Goal: Task Accomplishment & Management: Use online tool/utility

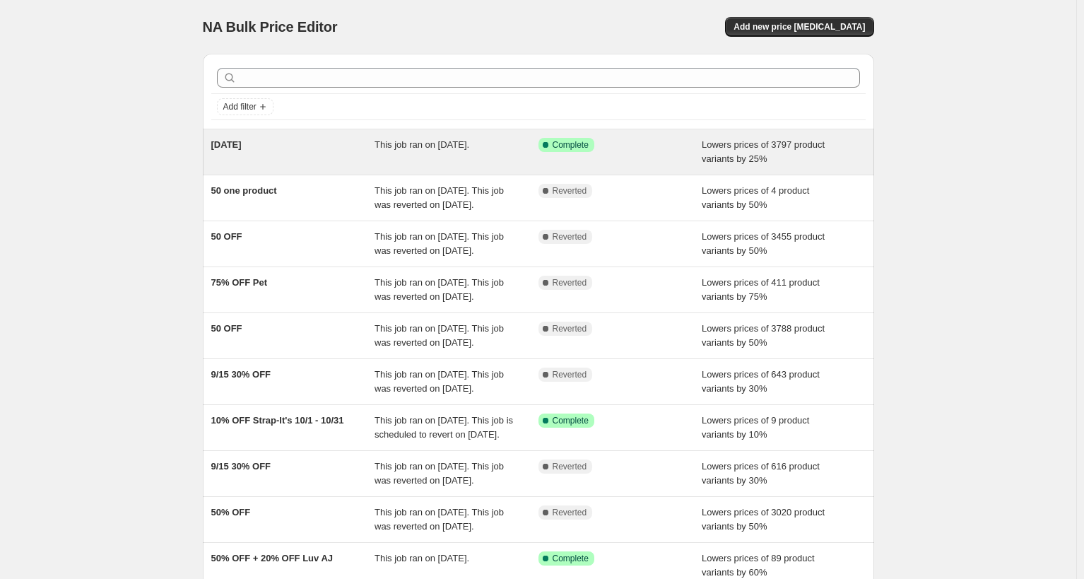
click at [242, 147] on span "[DATE]" at bounding box center [226, 144] width 30 height 11
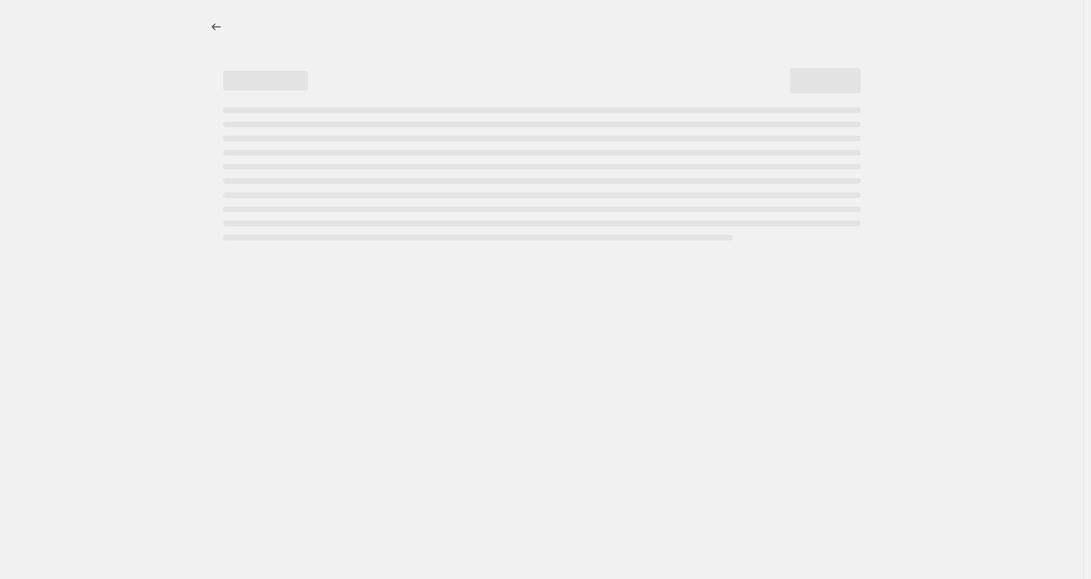
select select "percentage"
select select "not_equal"
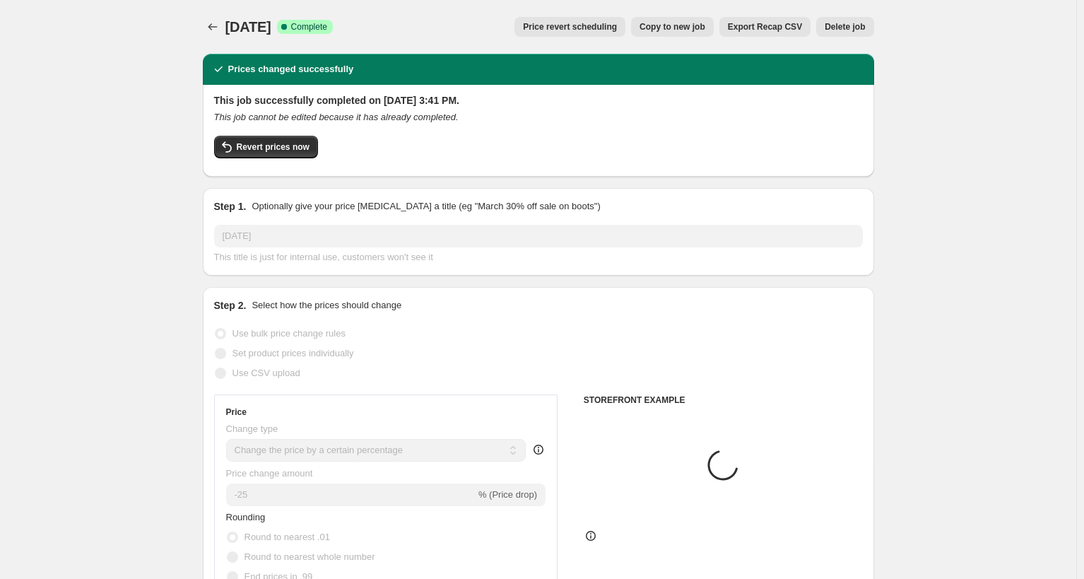
select select "tag"
select select "vendor"
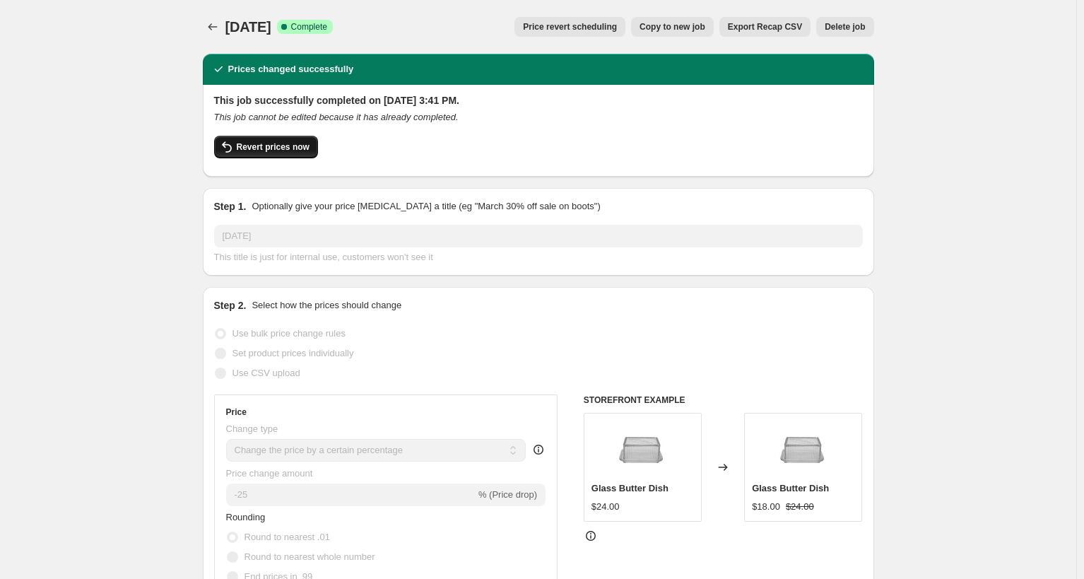
click at [263, 156] on button "Revert prices now" at bounding box center [266, 147] width 104 height 23
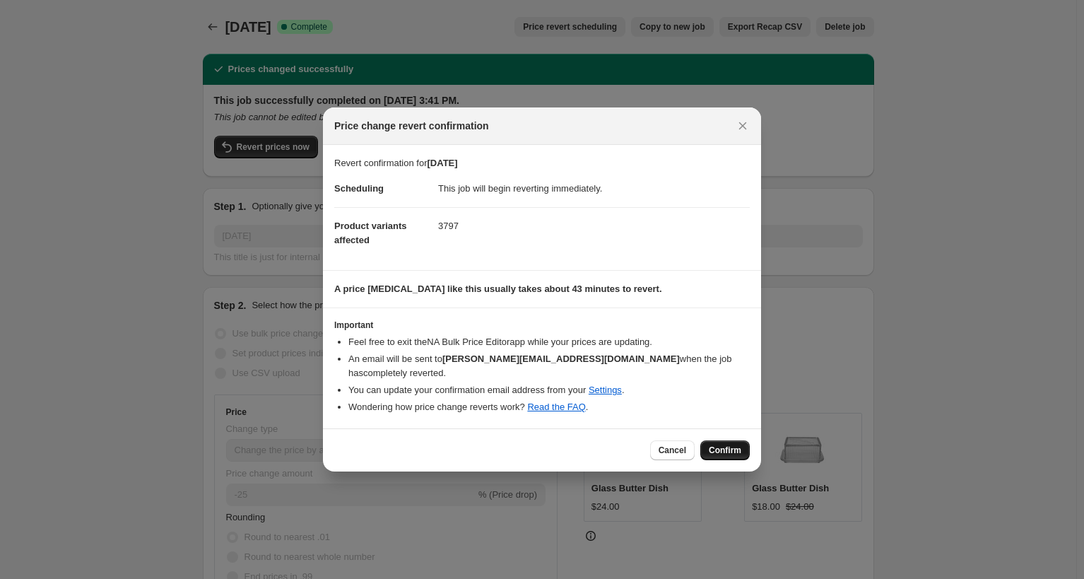
click at [736, 448] on span "Confirm" at bounding box center [725, 449] width 33 height 11
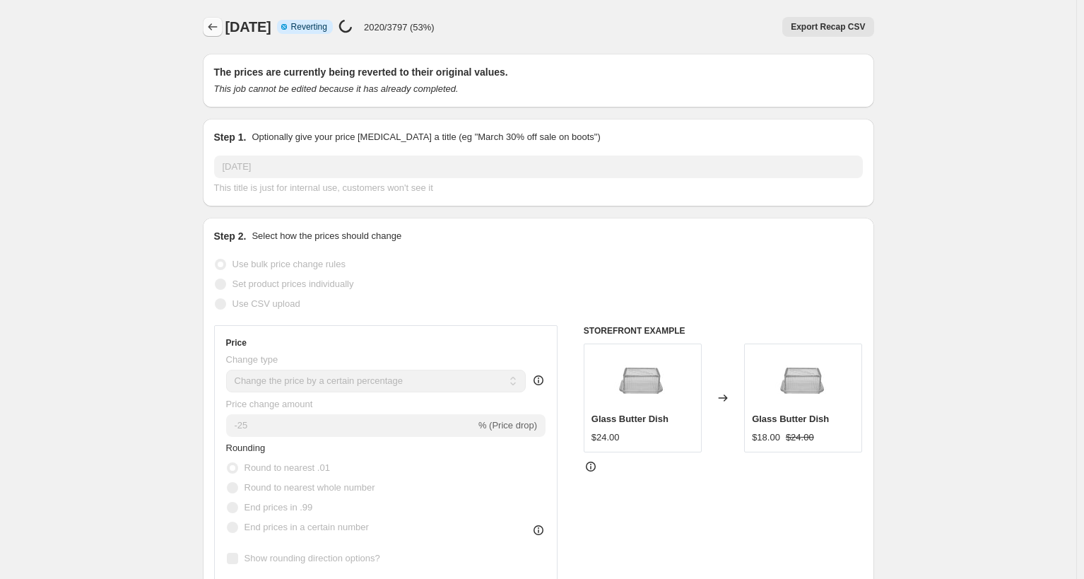
click at [209, 25] on icon "Price change jobs" at bounding box center [213, 27] width 14 height 14
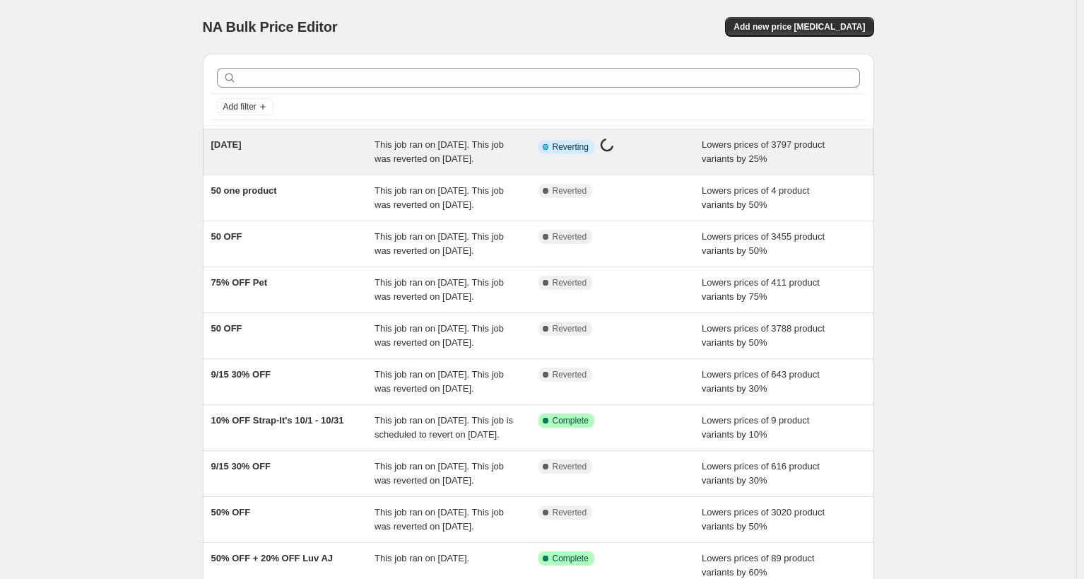
click at [286, 158] on div "[DATE]" at bounding box center [293, 152] width 164 height 28
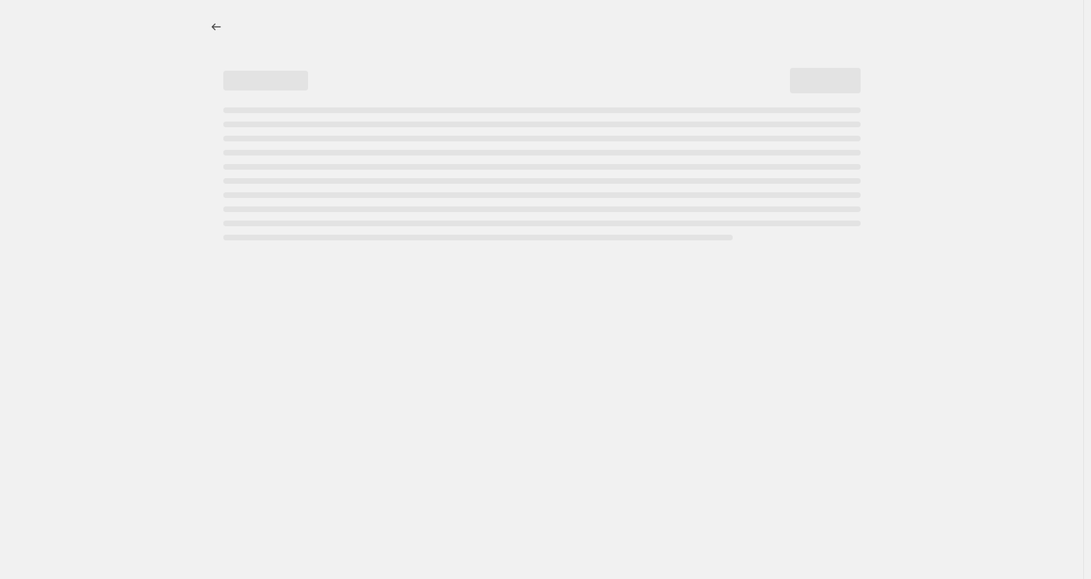
select select "percentage"
select select "tag"
select select "vendor"
select select "not_equal"
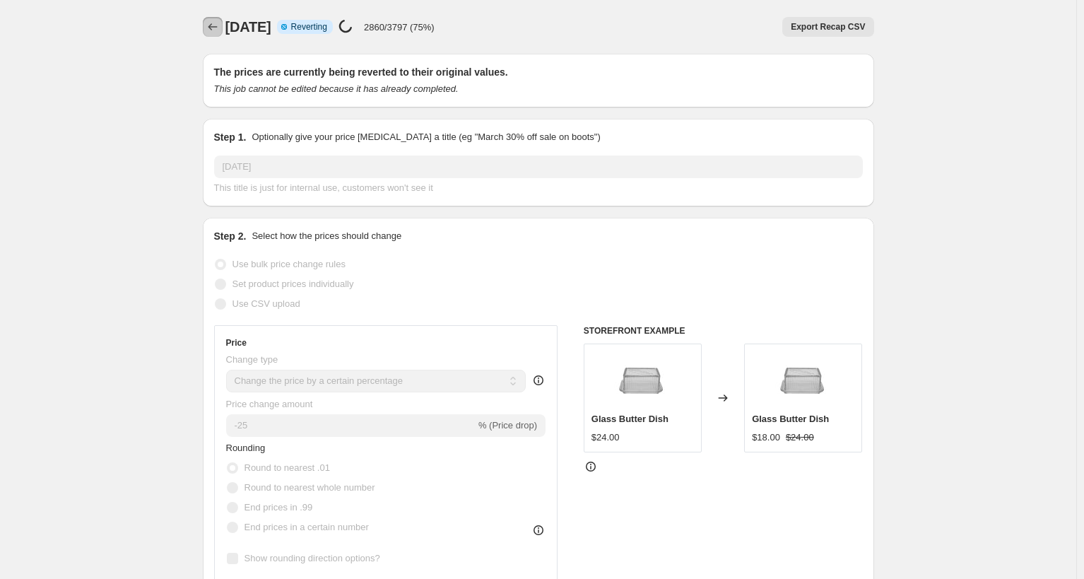
click at [218, 28] on icon "Price change jobs" at bounding box center [213, 27] width 14 height 14
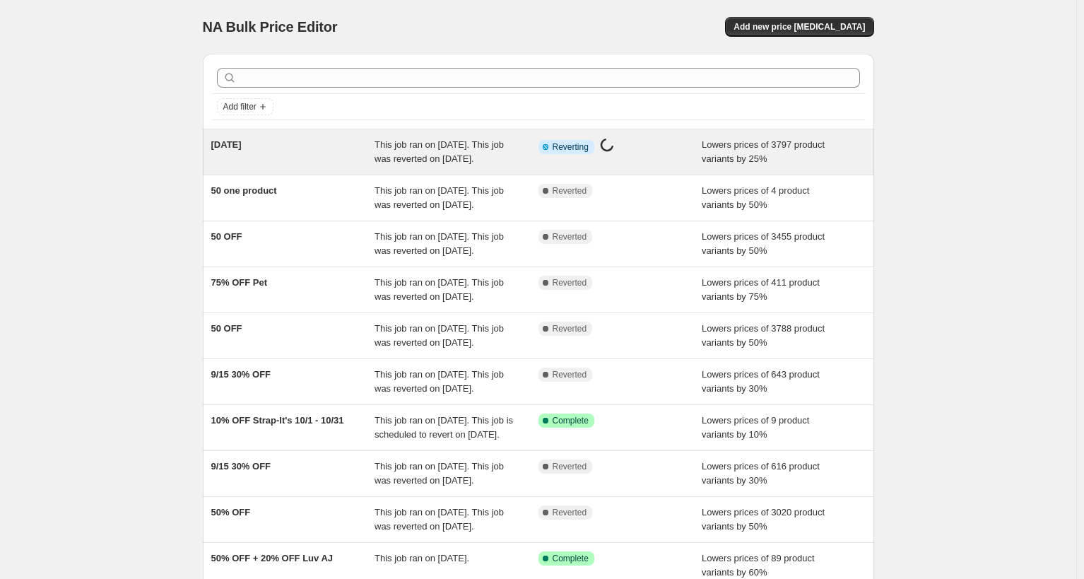
click at [312, 166] on div "[DATE]" at bounding box center [293, 152] width 164 height 28
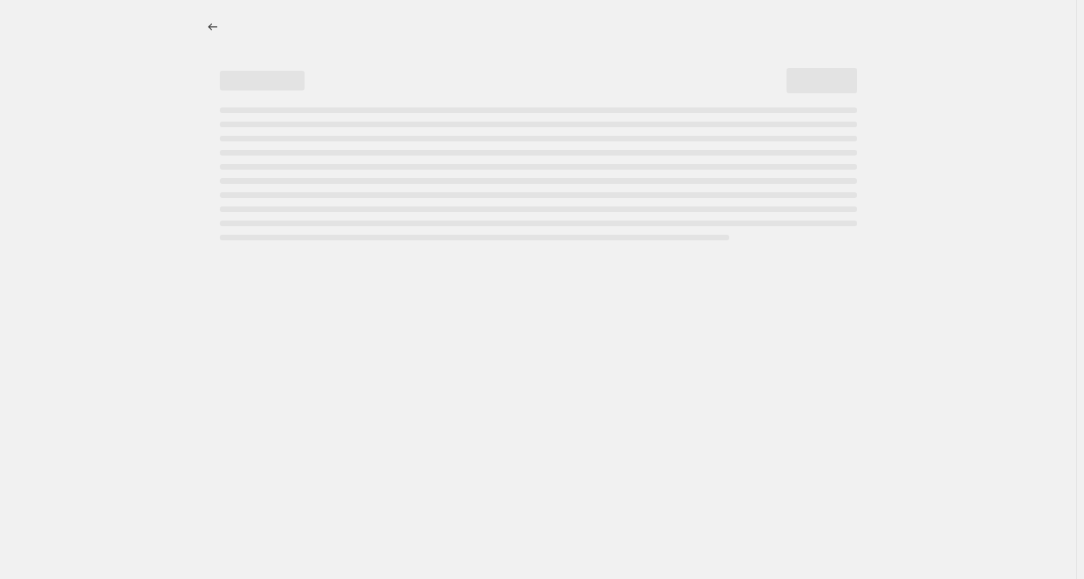
select select "percentage"
select select "tag"
select select "vendor"
select select "not_equal"
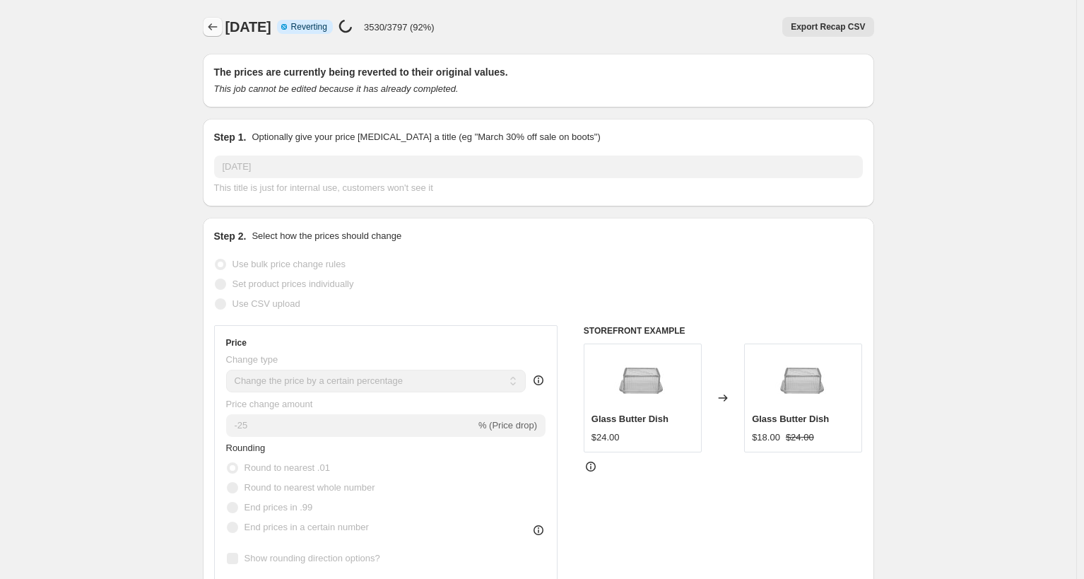
click at [220, 25] on icon "Price change jobs" at bounding box center [213, 27] width 14 height 14
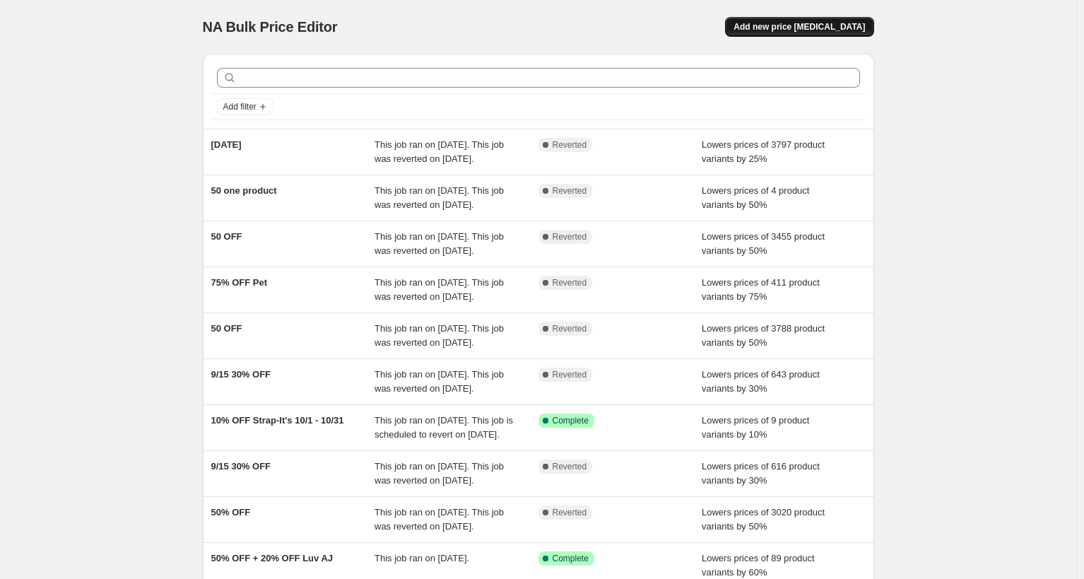
click at [795, 30] on span "Add new price [MEDICAL_DATA]" at bounding box center [798, 26] width 131 height 11
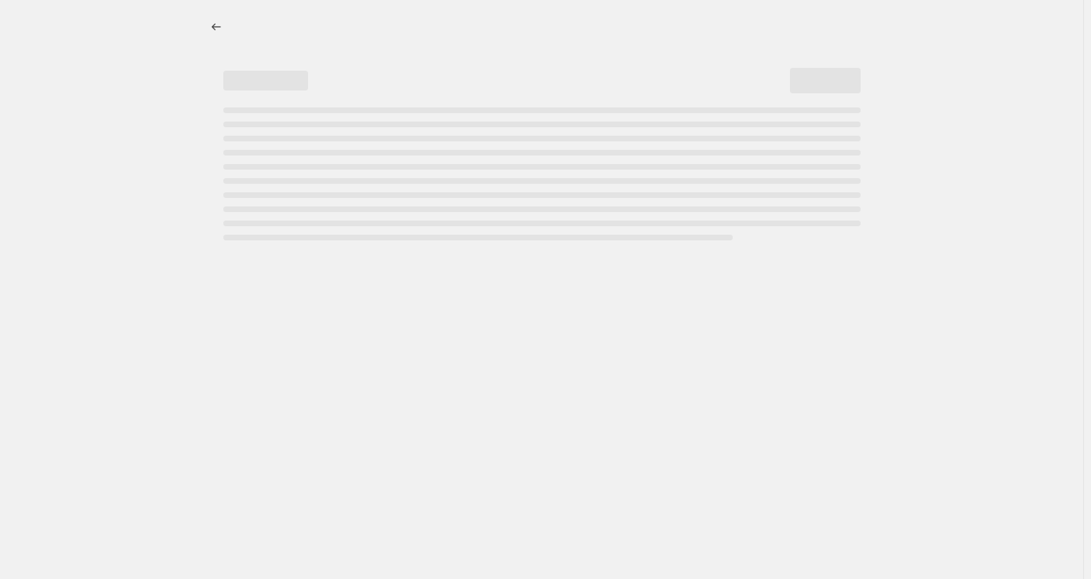
select select "percentage"
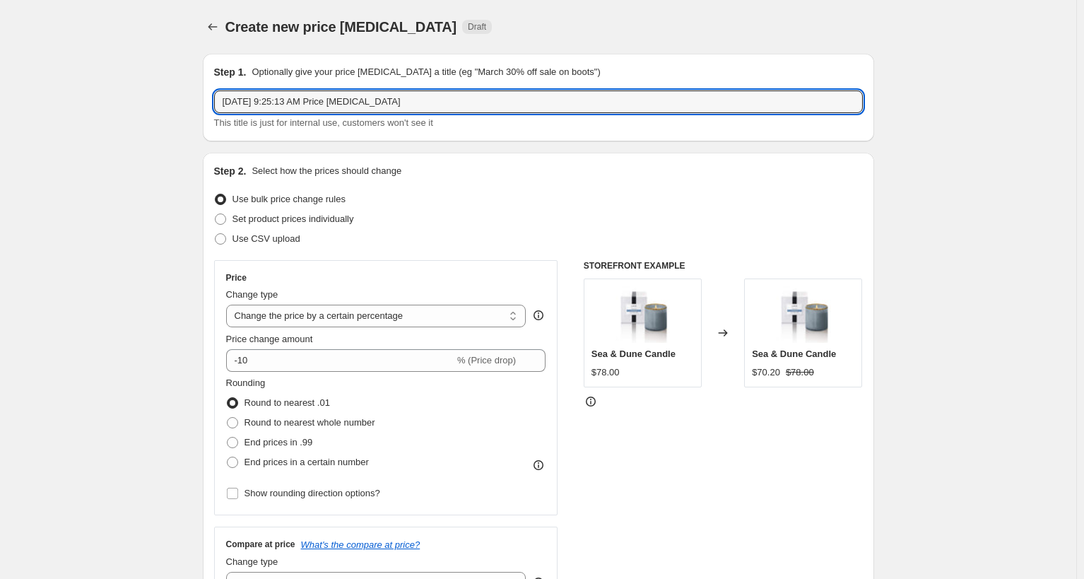
drag, startPoint x: 406, startPoint y: 100, endPoint x: 173, endPoint y: 114, distance: 233.6
type input "75% OFF Pet"
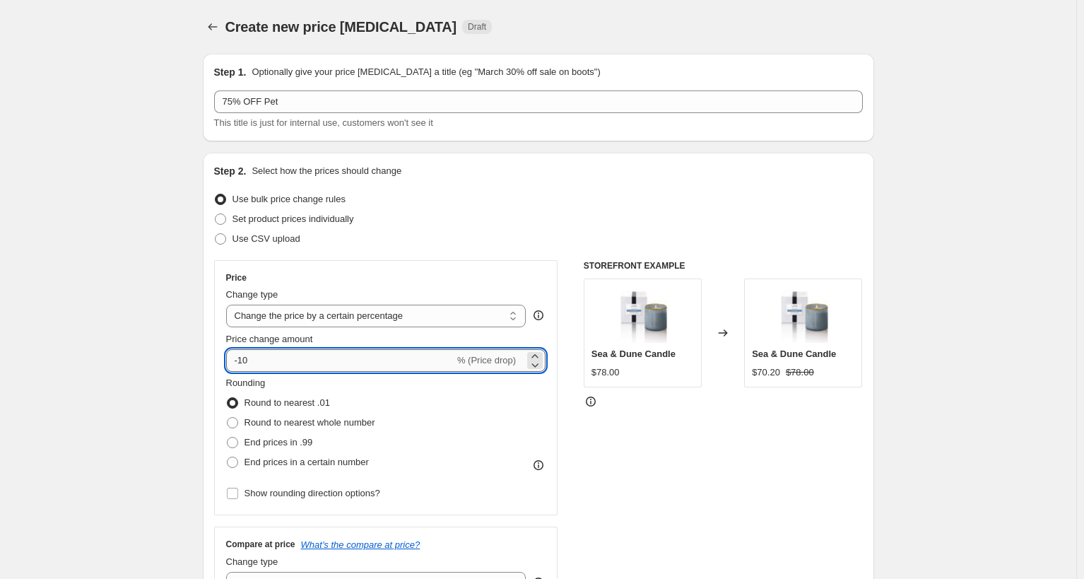
drag, startPoint x: 236, startPoint y: 369, endPoint x: 243, endPoint y: 365, distance: 7.9
click at [243, 365] on input "-10" at bounding box center [340, 360] width 228 height 23
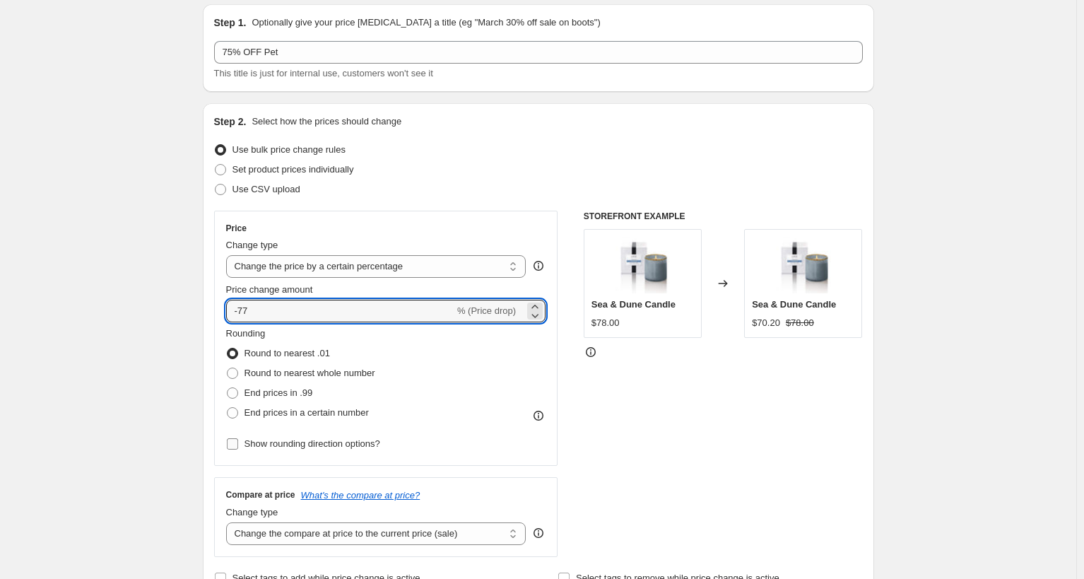
scroll to position [71, 0]
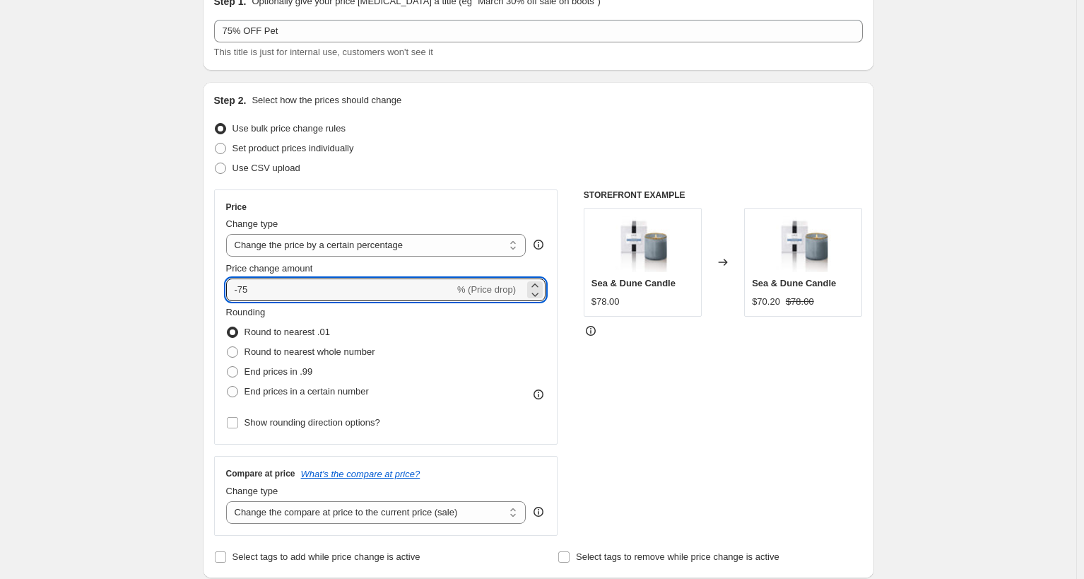
type input "-75"
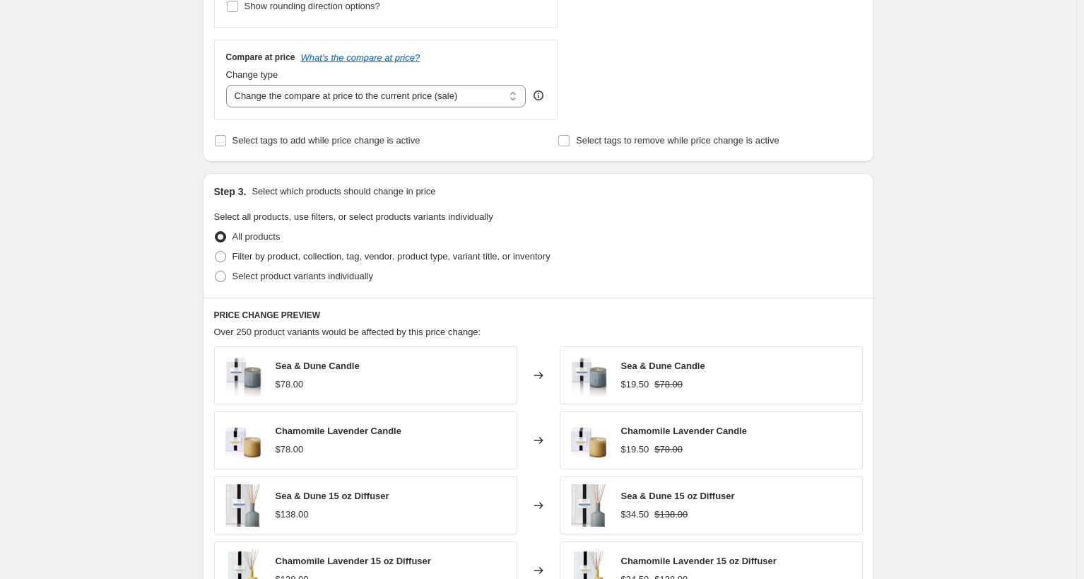
scroll to position [495, 0]
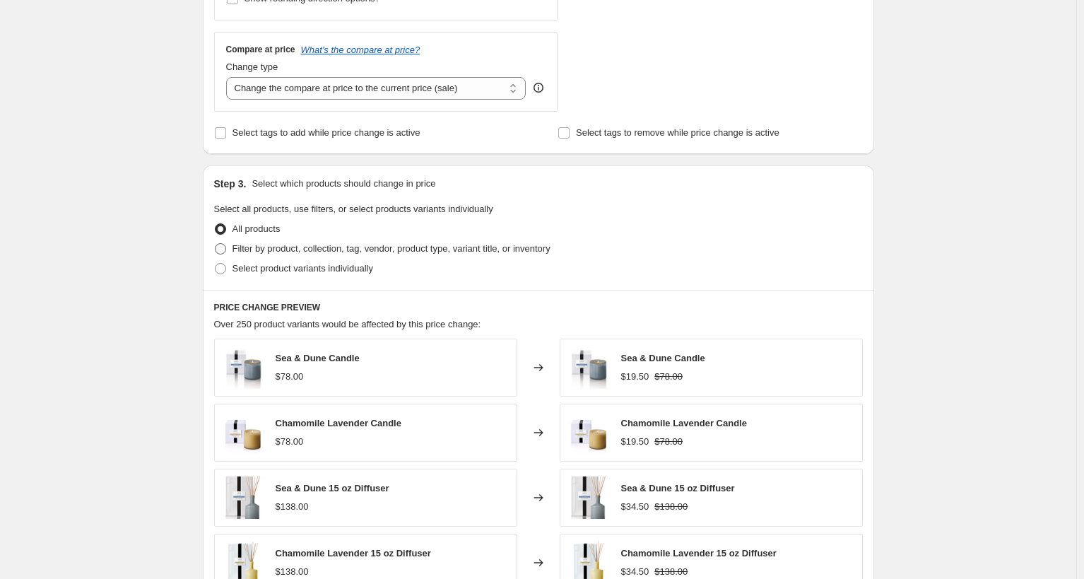
click at [223, 249] on span at bounding box center [220, 248] width 11 height 11
click at [216, 244] on input "Filter by product, collection, tag, vendor, product type, variant title, or inv…" at bounding box center [215, 243] width 1 height 1
radio input "true"
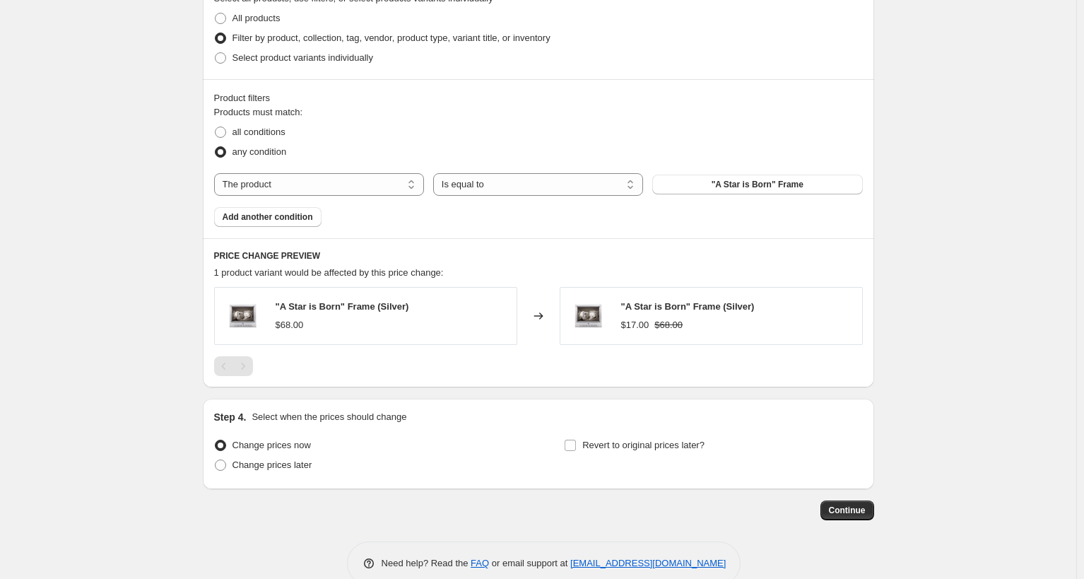
scroll to position [707, 0]
click at [400, 182] on select "The product The product's collection The product's tag The product's vendor The…" at bounding box center [319, 183] width 210 height 23
select select "product_type"
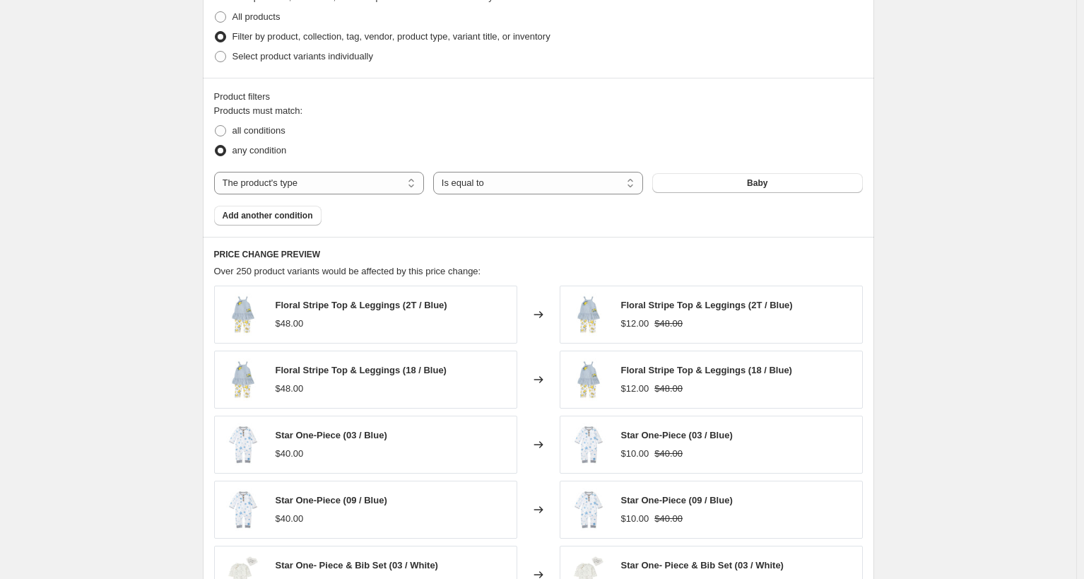
click at [774, 184] on button "Baby" at bounding box center [757, 183] width 210 height 20
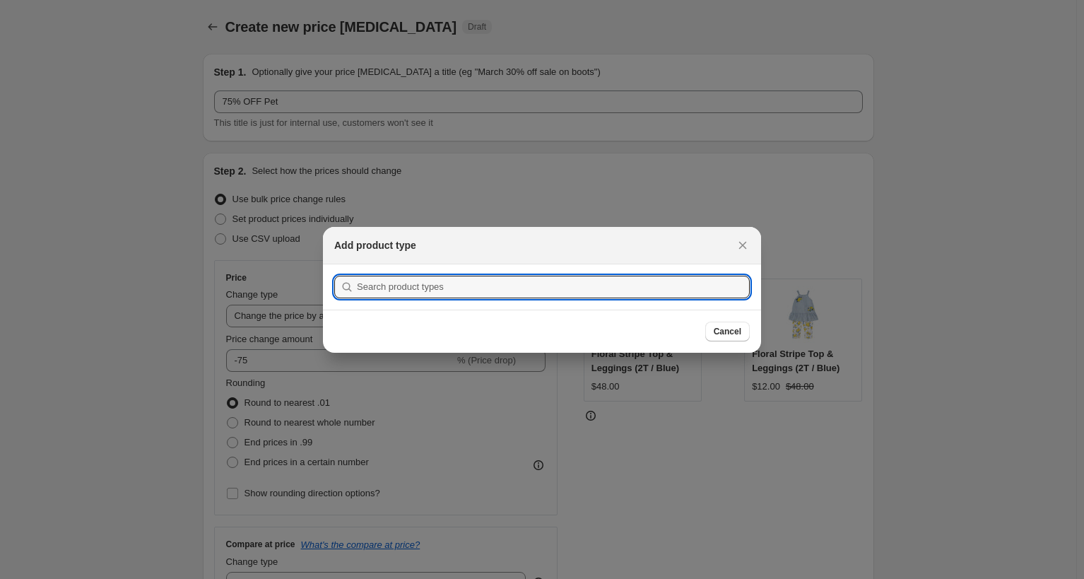
scroll to position [0, 0]
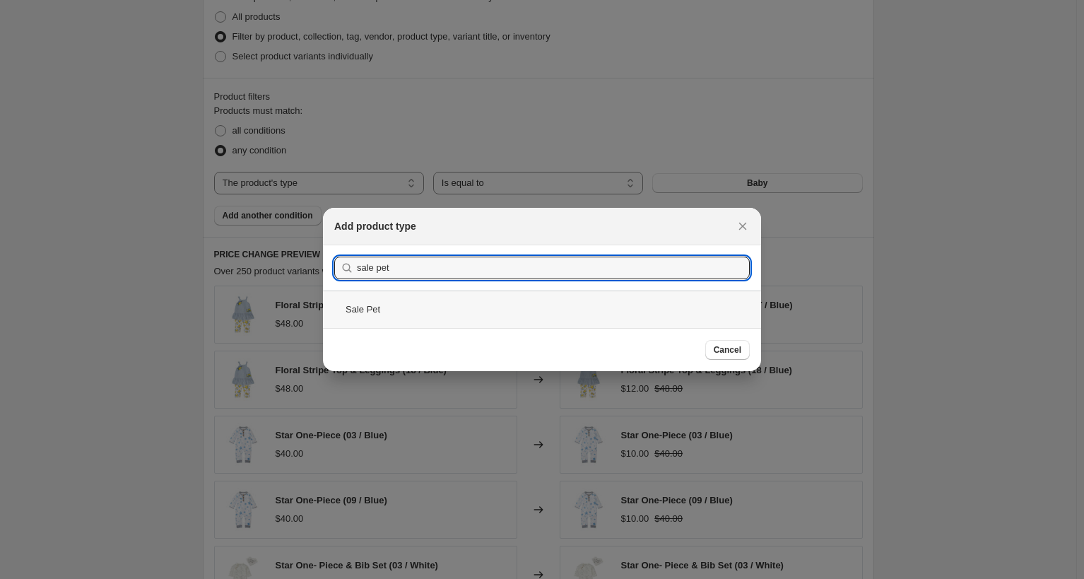
type input "sale pet"
click at [535, 310] on div "Sale Pet" at bounding box center [542, 308] width 438 height 37
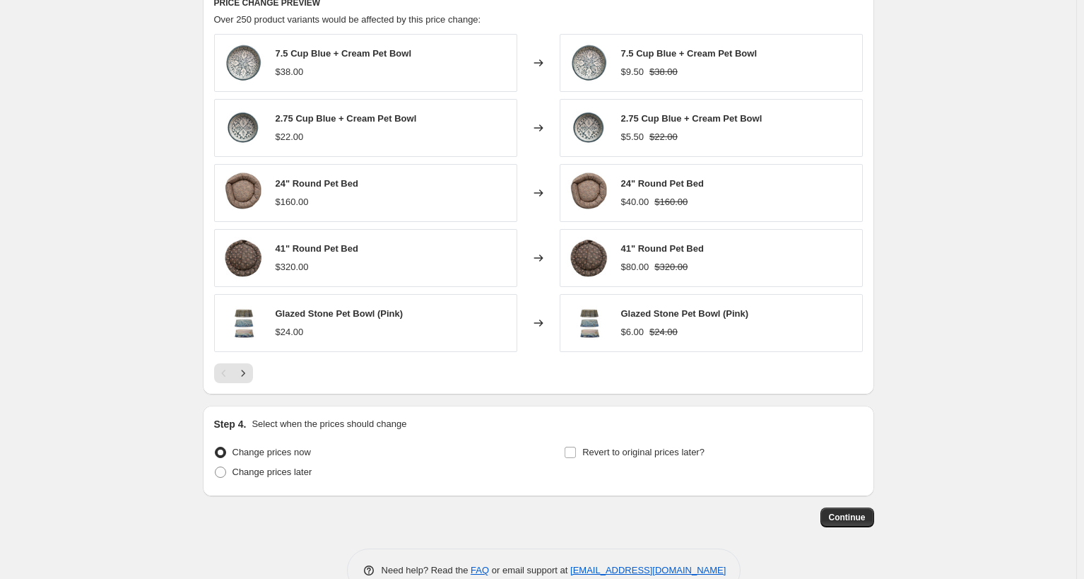
scroll to position [994, 0]
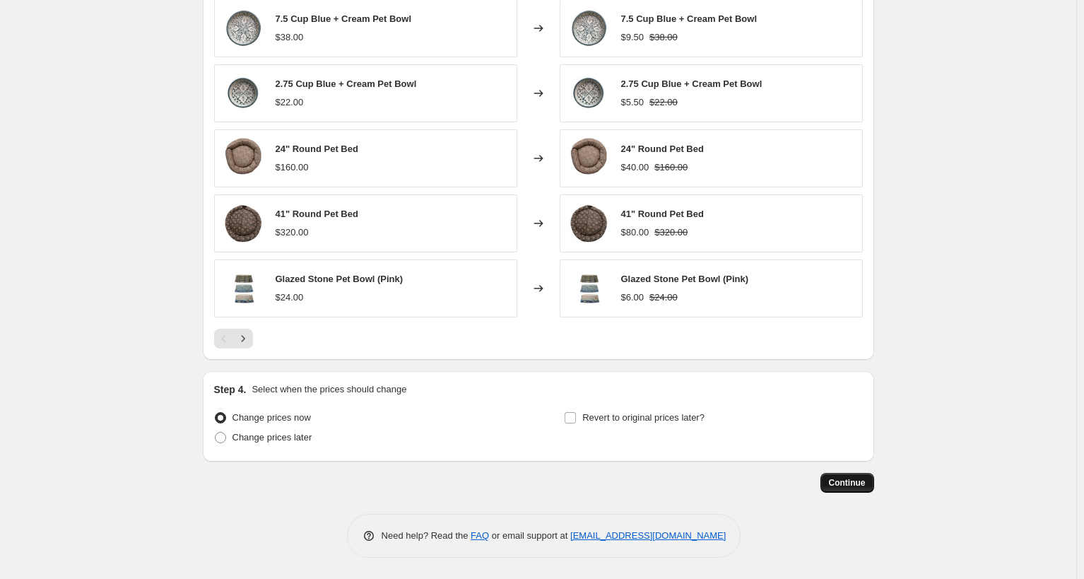
click at [859, 482] on span "Continue" at bounding box center [847, 482] width 37 height 11
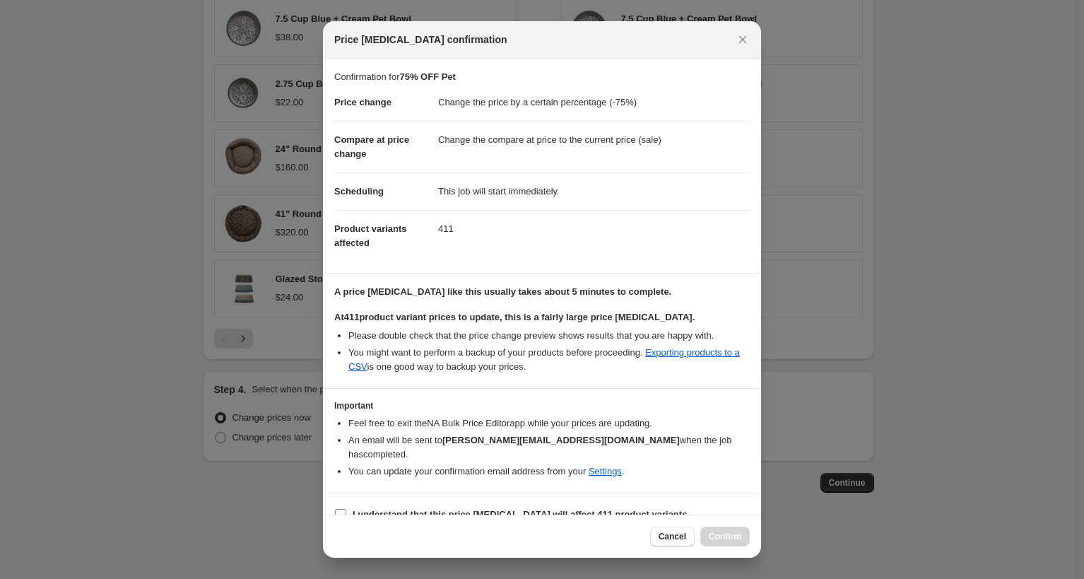
click at [334, 508] on span ":r24:" at bounding box center [340, 514] width 13 height 13
click at [335, 509] on input "I understand that this price change job will affect 411 product variants" at bounding box center [340, 514] width 11 height 11
checkbox input "true"
click at [729, 537] on span "Confirm" at bounding box center [725, 536] width 33 height 11
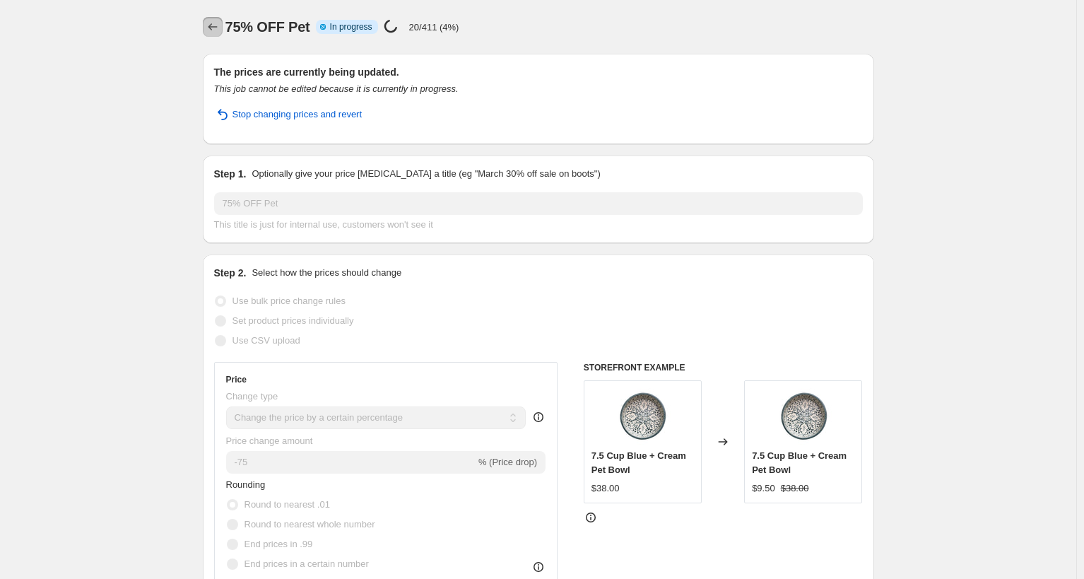
click at [223, 27] on button "Price change jobs" at bounding box center [213, 27] width 20 height 20
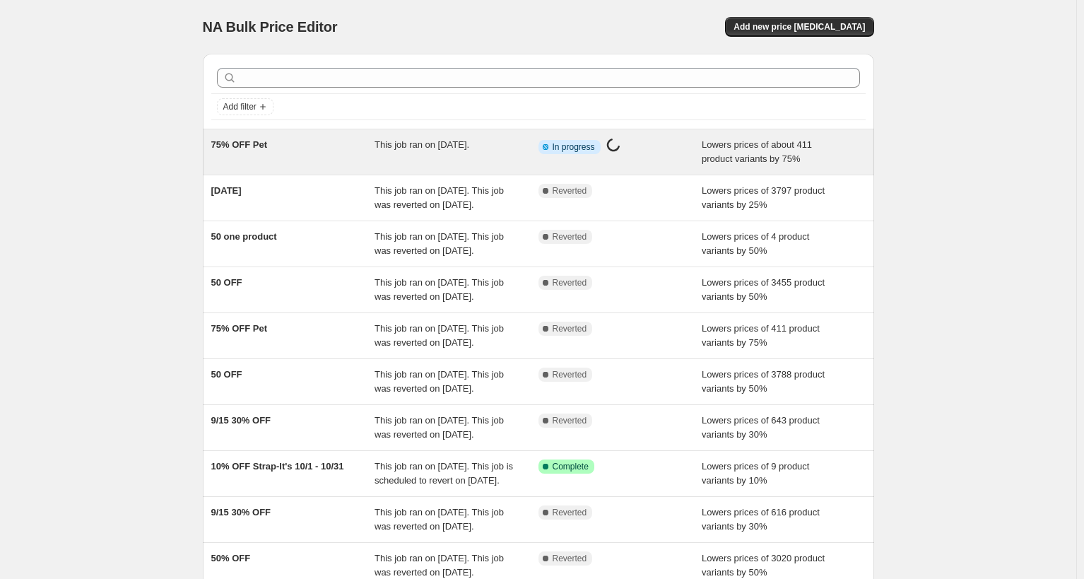
click at [369, 155] on div "75% OFF Pet" at bounding box center [293, 152] width 164 height 28
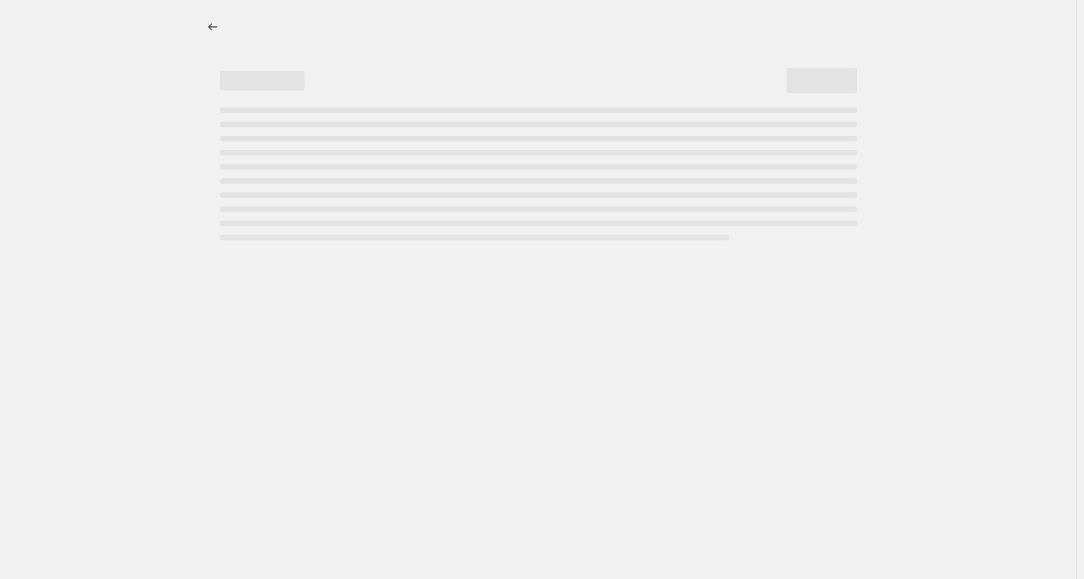
select select "percentage"
select select "product_type"
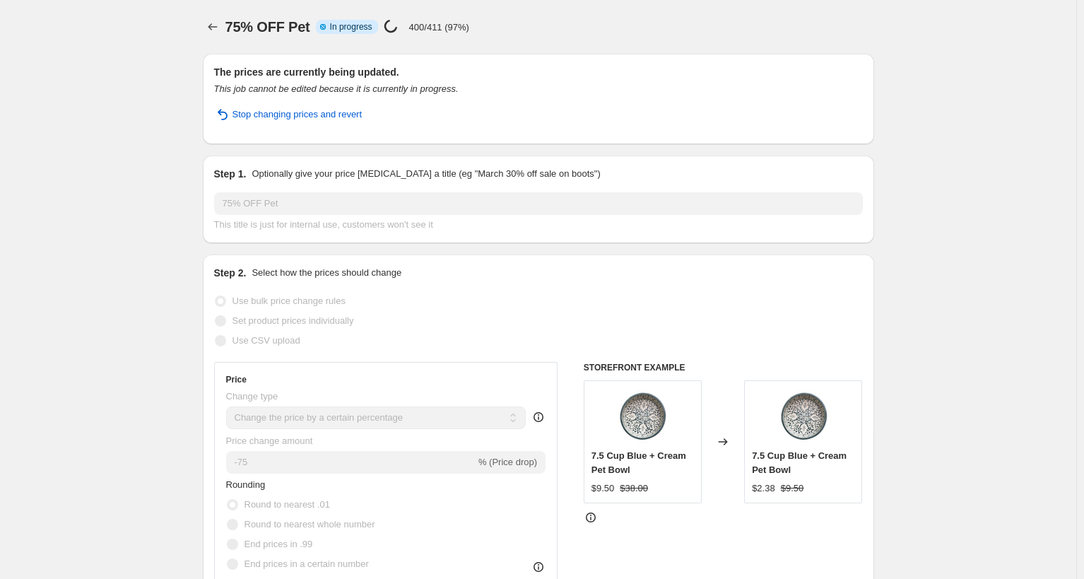
select select "percentage"
select select "product_type"
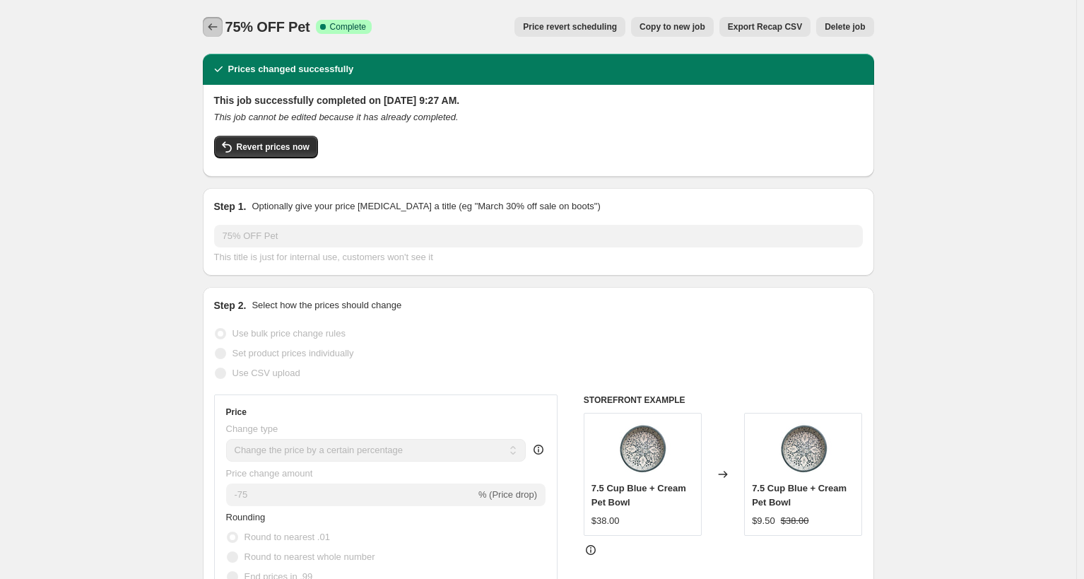
click at [208, 25] on icon "Price change jobs" at bounding box center [213, 27] width 14 height 14
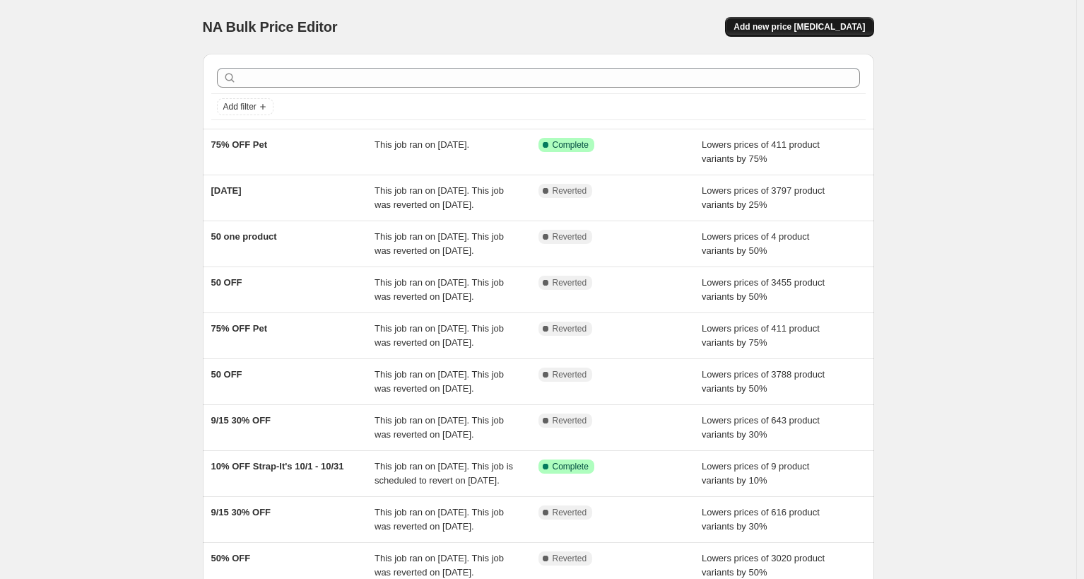
click at [831, 30] on span "Add new price [MEDICAL_DATA]" at bounding box center [798, 26] width 131 height 11
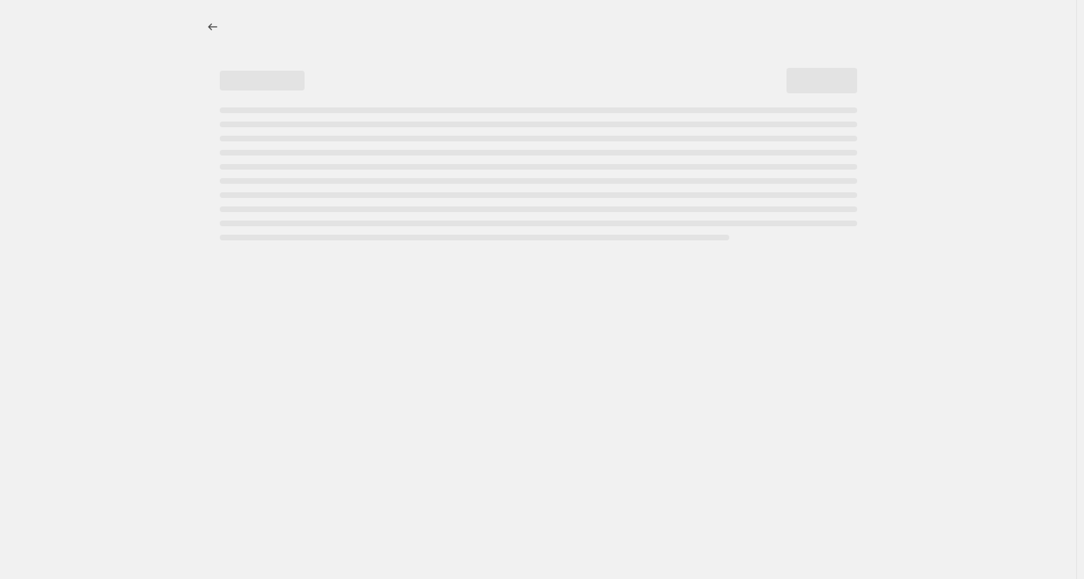
select select "percentage"
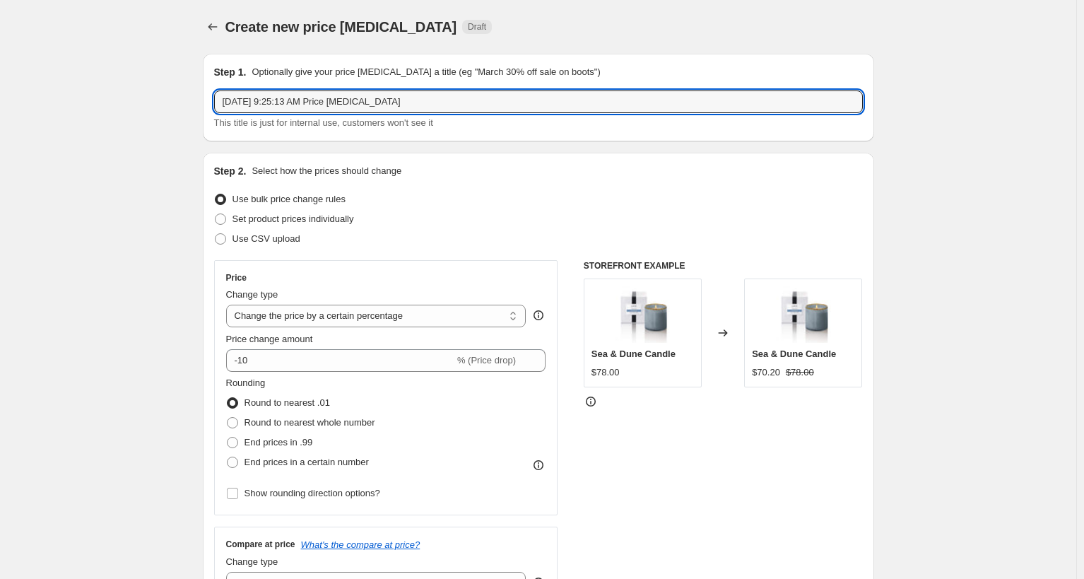
drag, startPoint x: 409, startPoint y: 100, endPoint x: 178, endPoint y: 116, distance: 231.6
type input "50% OFF"
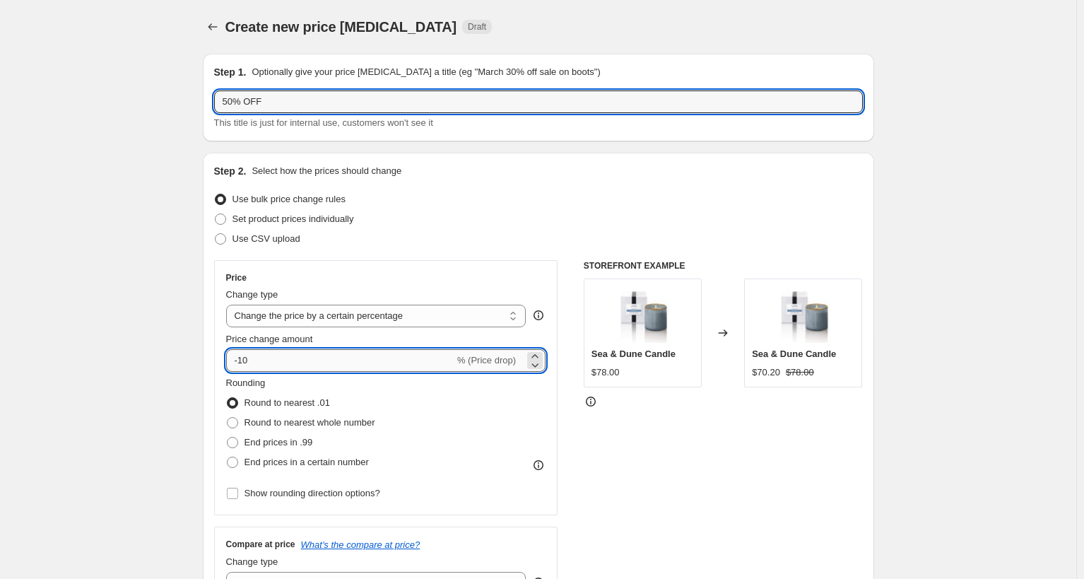
click at [244, 363] on input "-10" at bounding box center [340, 360] width 228 height 23
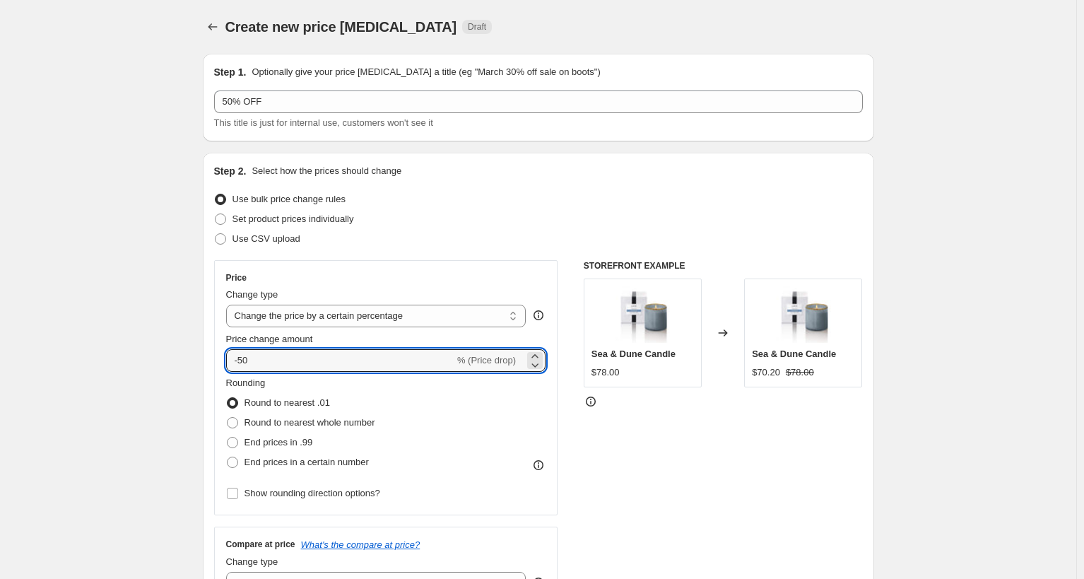
type input "-50"
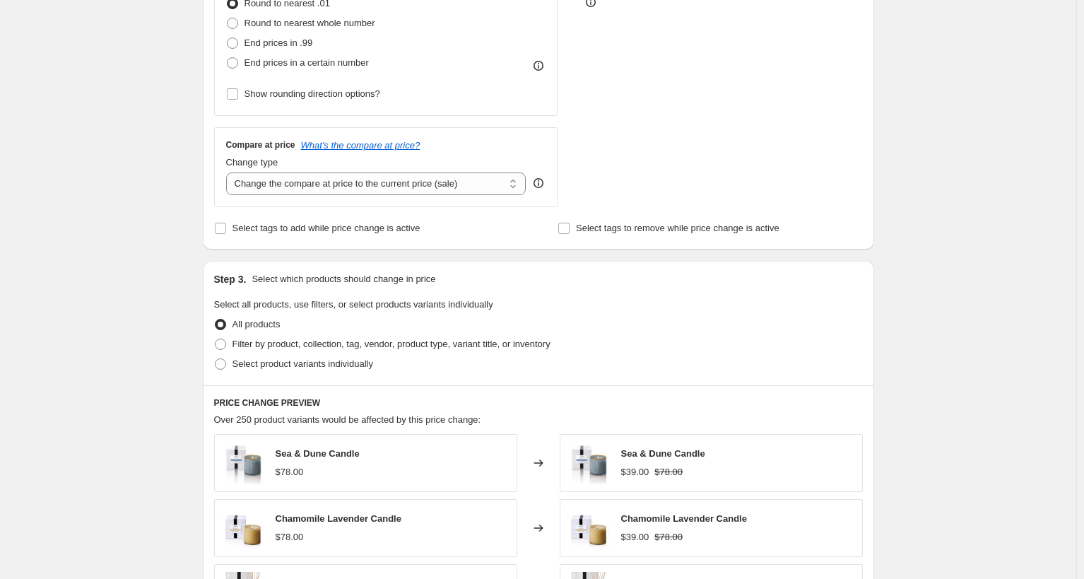
scroll to position [424, 0]
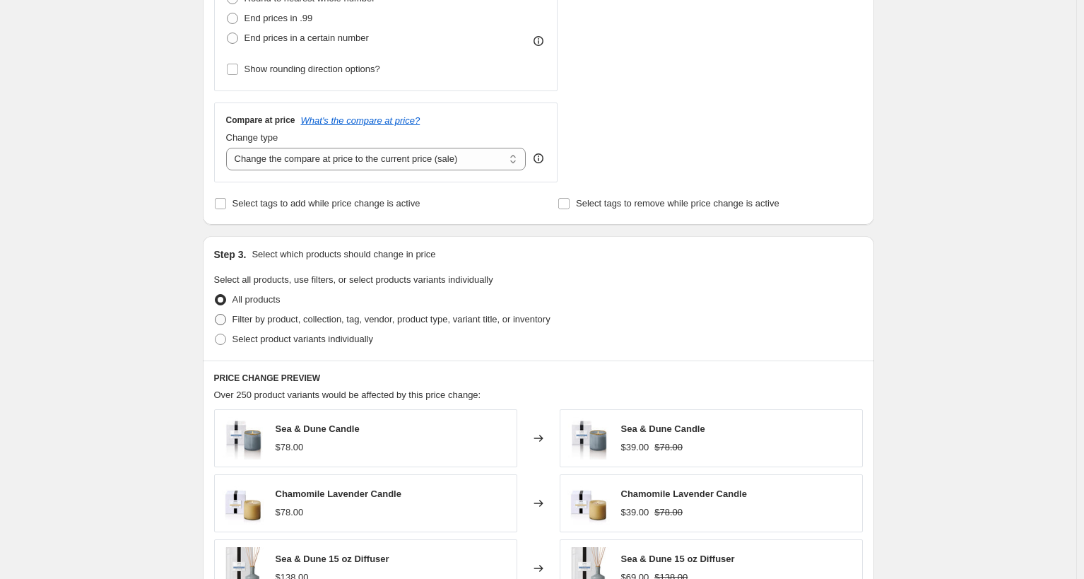
click at [220, 320] on span at bounding box center [220, 319] width 11 height 11
click at [216, 314] on input "Filter by product, collection, tag, vendor, product type, variant title, or inv…" at bounding box center [215, 314] width 1 height 1
radio input "true"
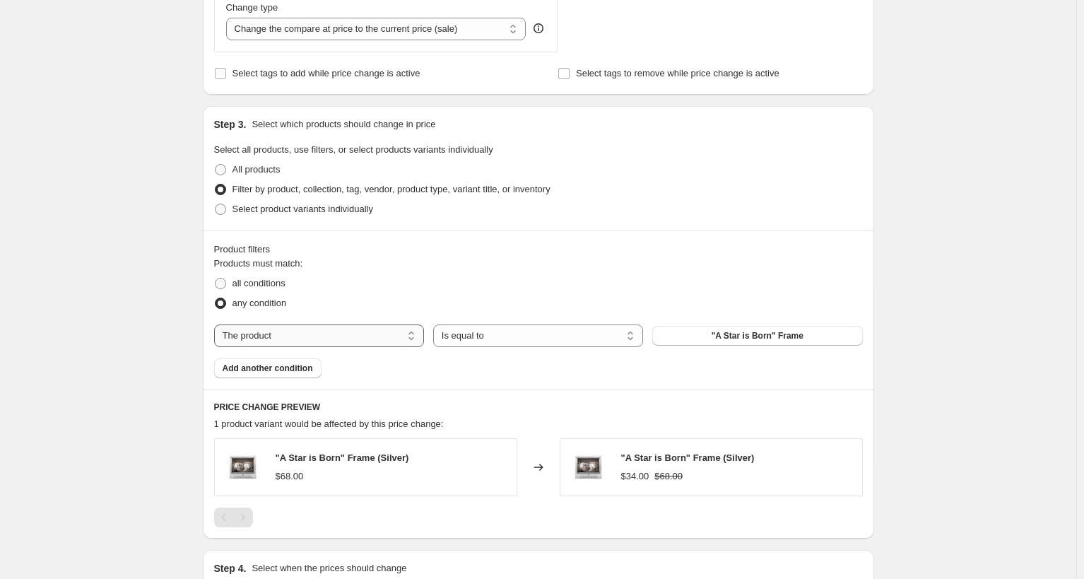
scroll to position [565, 0]
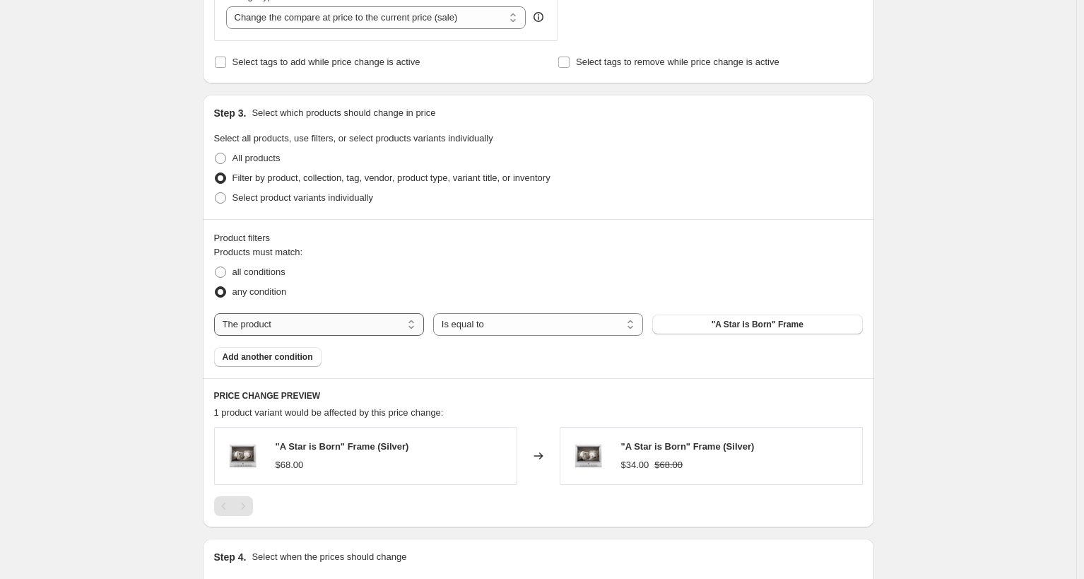
click at [301, 326] on select "The product The product's collection The product's tag The product's vendor The…" at bounding box center [319, 324] width 210 height 23
select select "tag"
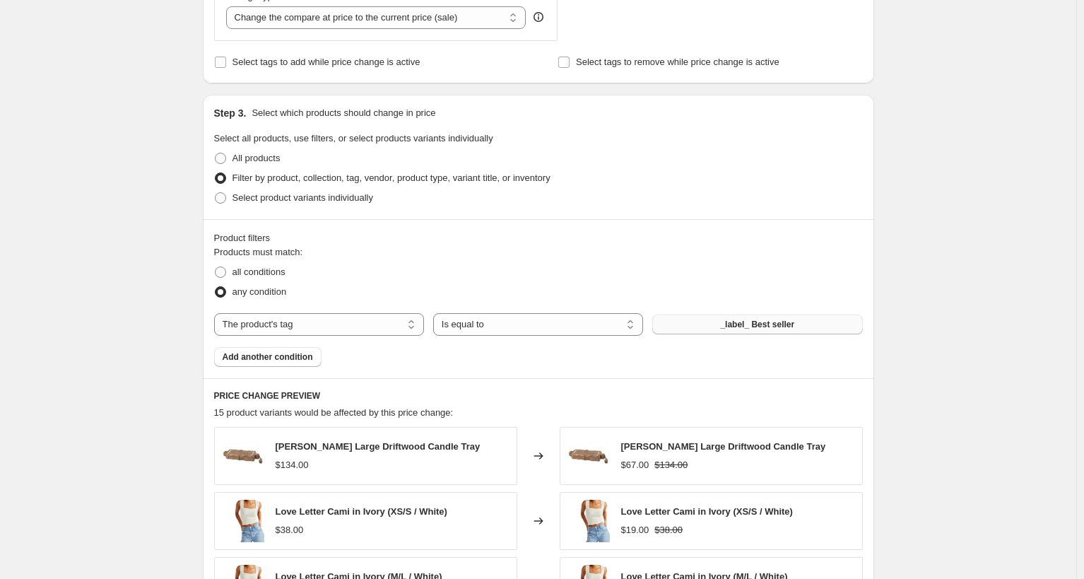
click at [720, 329] on button "_label_ Best seller" at bounding box center [757, 324] width 210 height 20
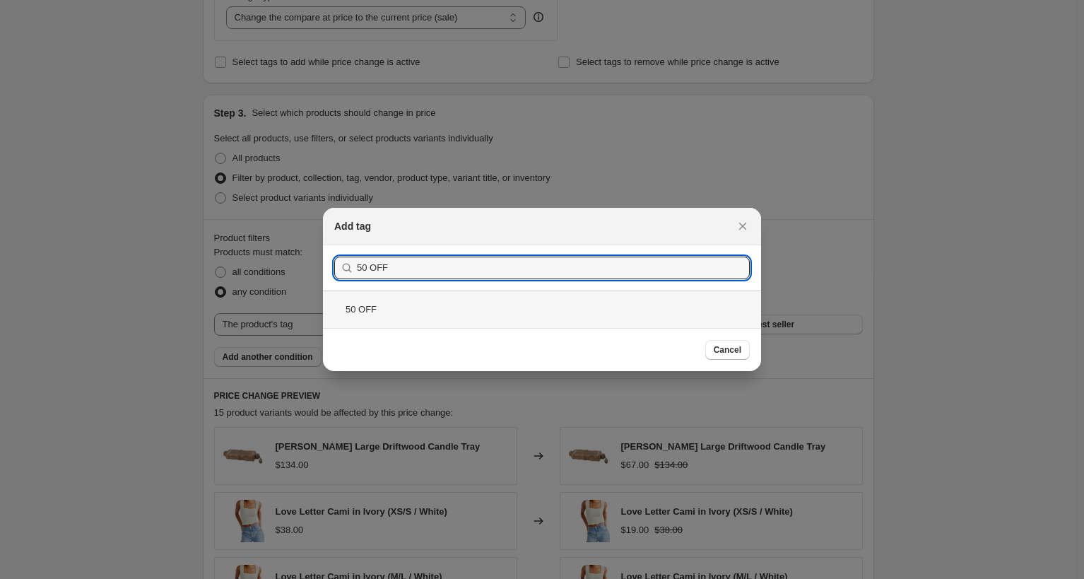
type input "50 OFF"
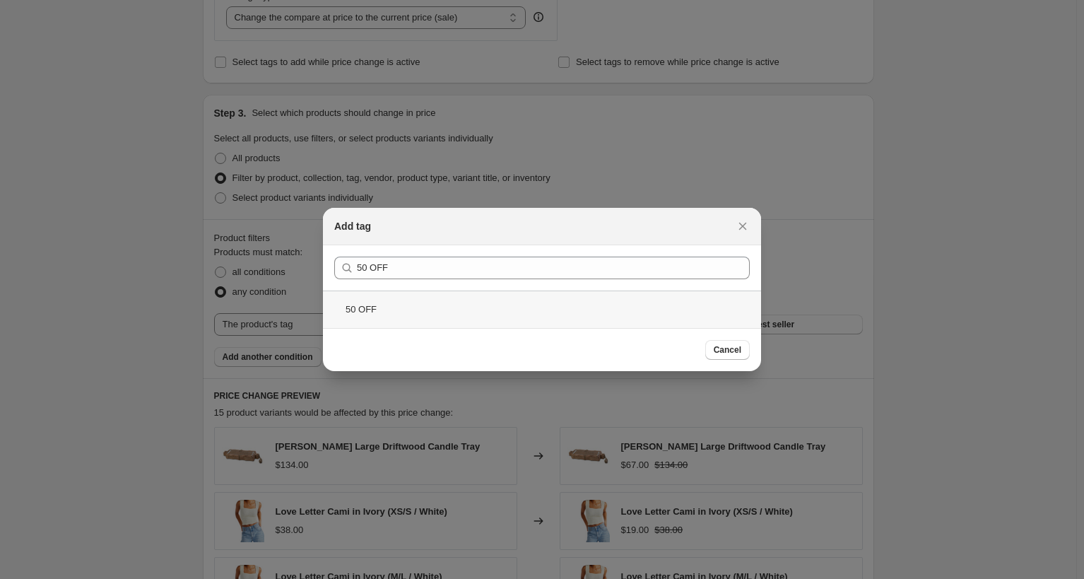
click at [529, 300] on div "50 OFF" at bounding box center [542, 308] width 438 height 37
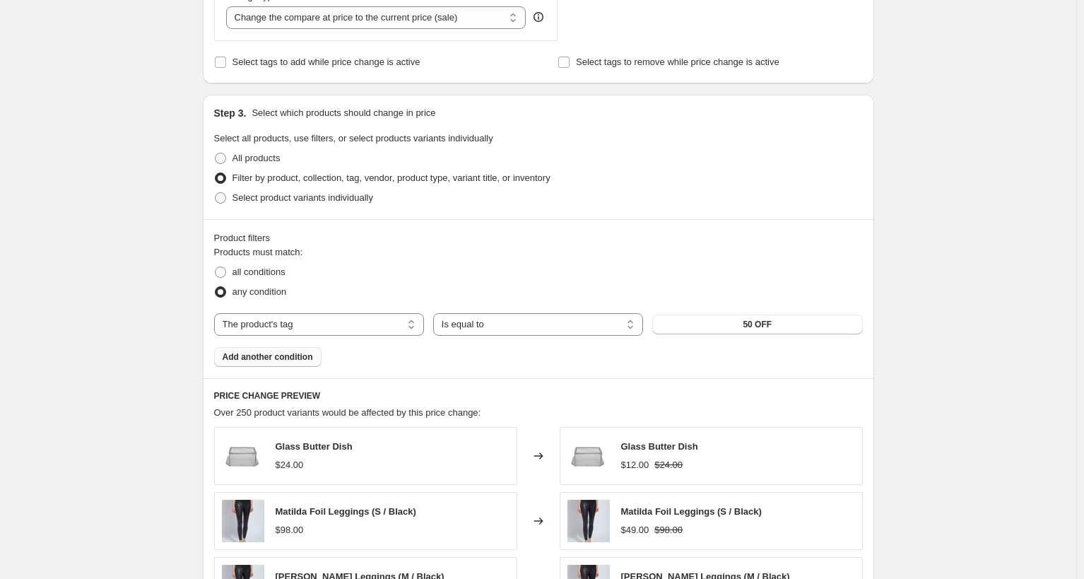
click at [289, 360] on span "Add another condition" at bounding box center [268, 356] width 90 height 11
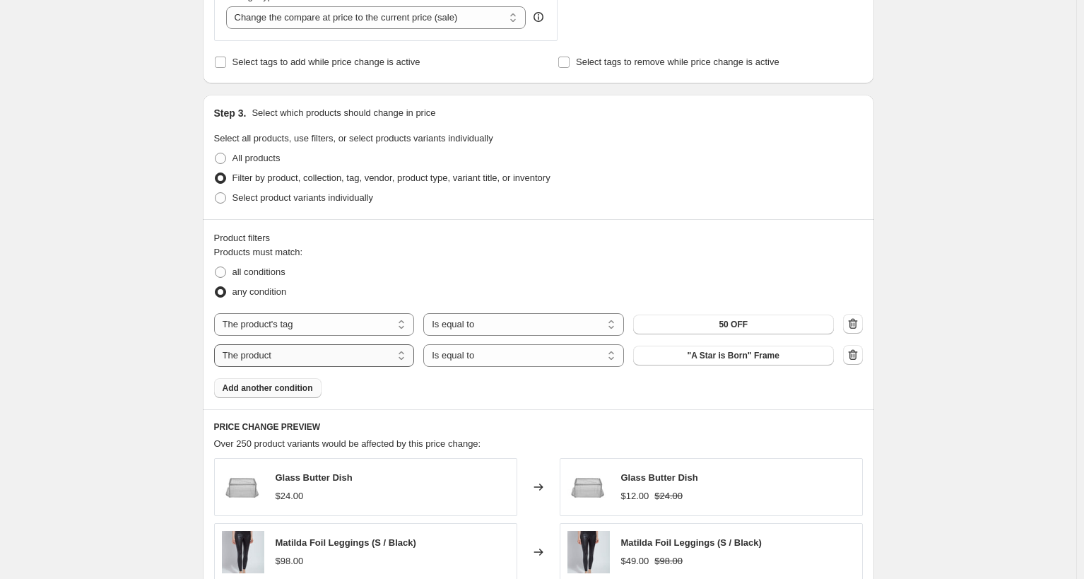
click at [311, 359] on select "The product The product's collection The product's tag The product's vendor The…" at bounding box center [314, 355] width 201 height 23
select select "product_type"
click at [497, 364] on select "Is equal to Is not equal to" at bounding box center [523, 355] width 201 height 23
select select "not_equal"
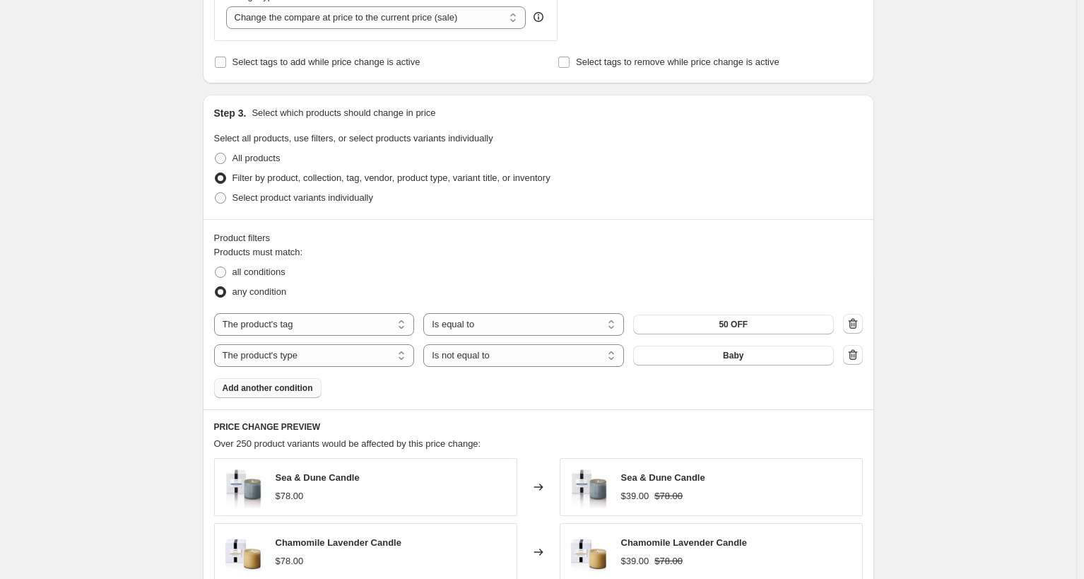
click at [752, 354] on button "Baby" at bounding box center [733, 356] width 201 height 20
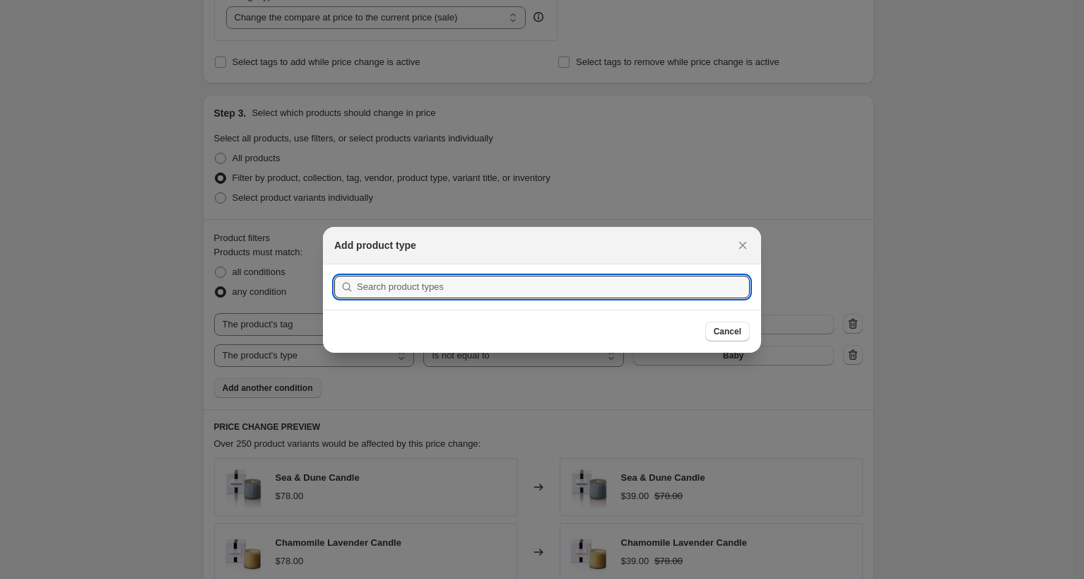
scroll to position [0, 0]
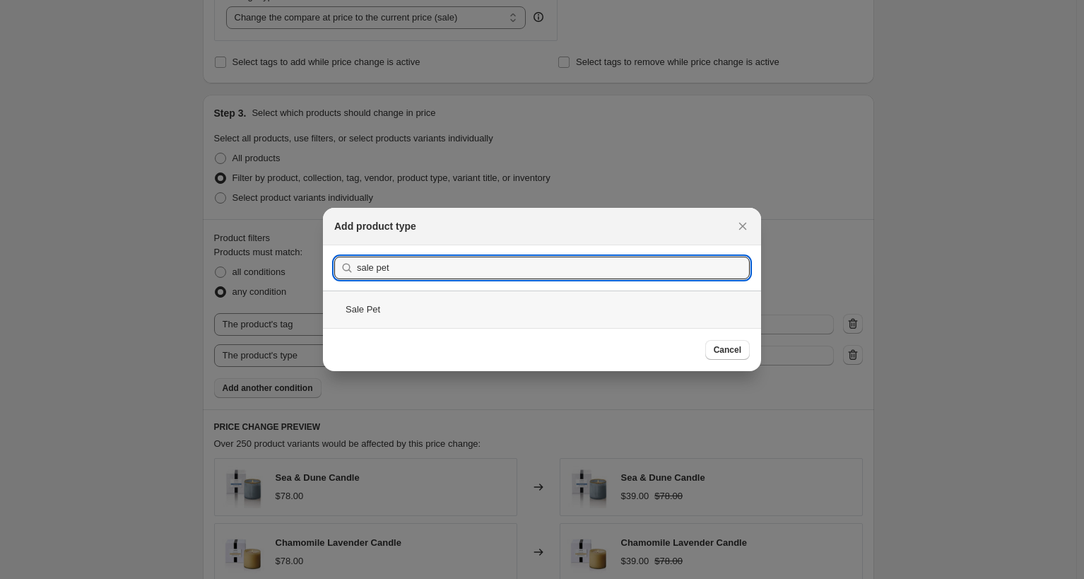
type input "sale pet"
click at [553, 324] on div "Sale Pet" at bounding box center [542, 308] width 438 height 37
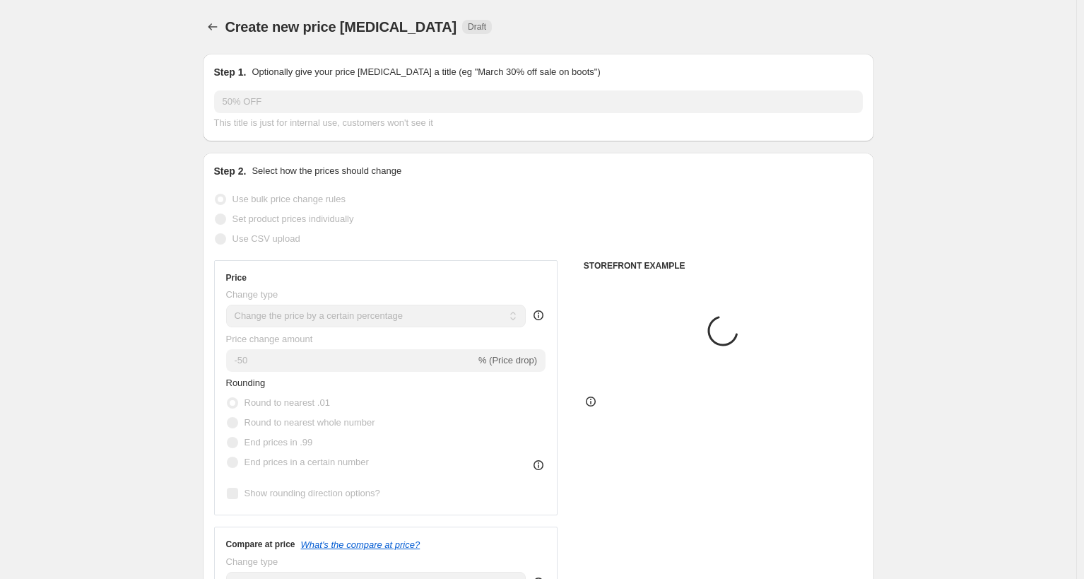
scroll to position [565, 0]
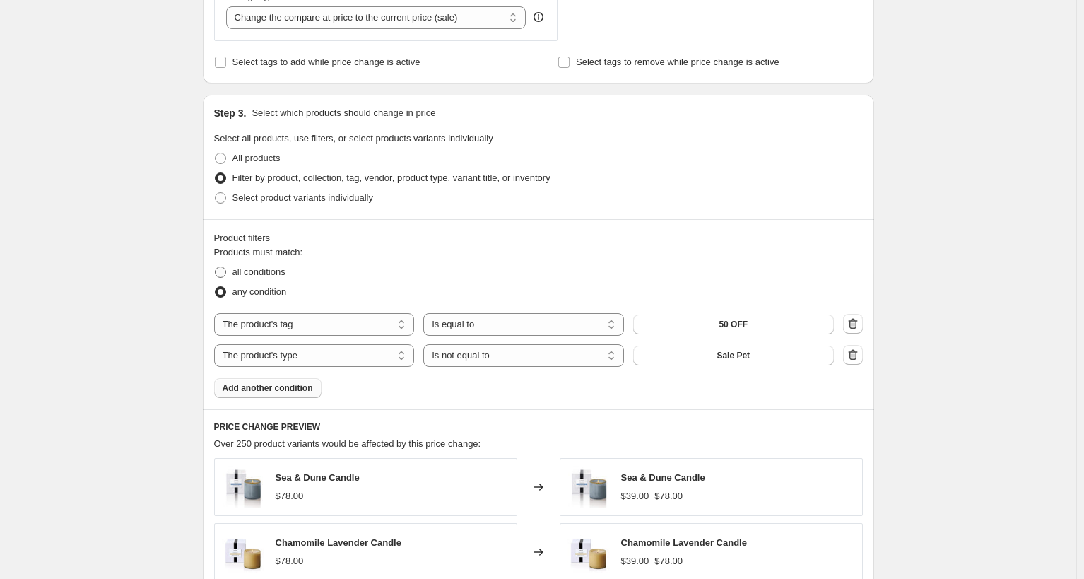
click at [222, 271] on span at bounding box center [220, 271] width 11 height 11
click at [216, 267] on input "all conditions" at bounding box center [215, 266] width 1 height 1
radio input "true"
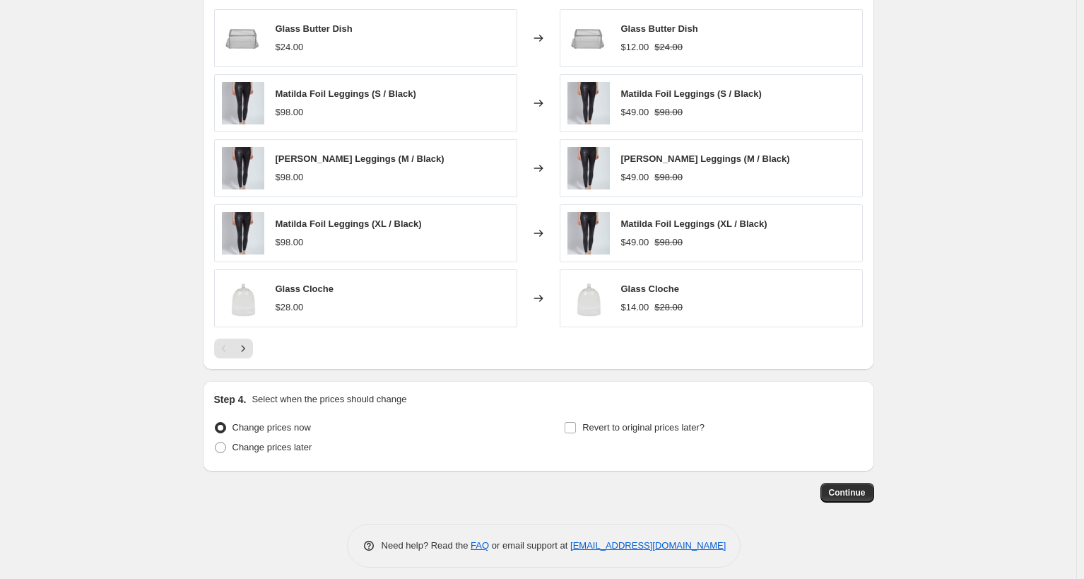
scroll to position [1025, 0]
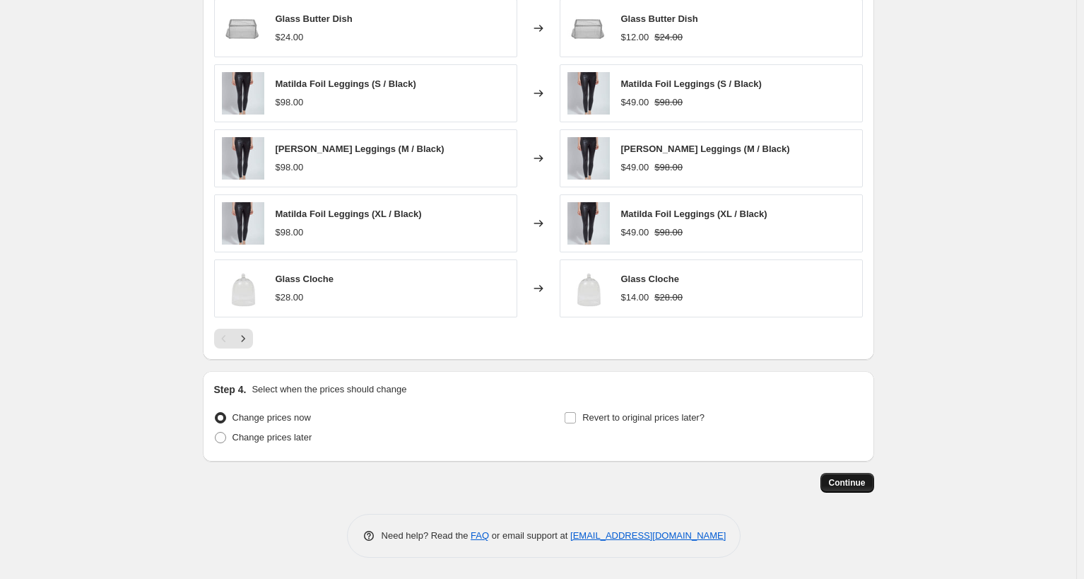
click at [861, 483] on span "Continue" at bounding box center [847, 482] width 37 height 11
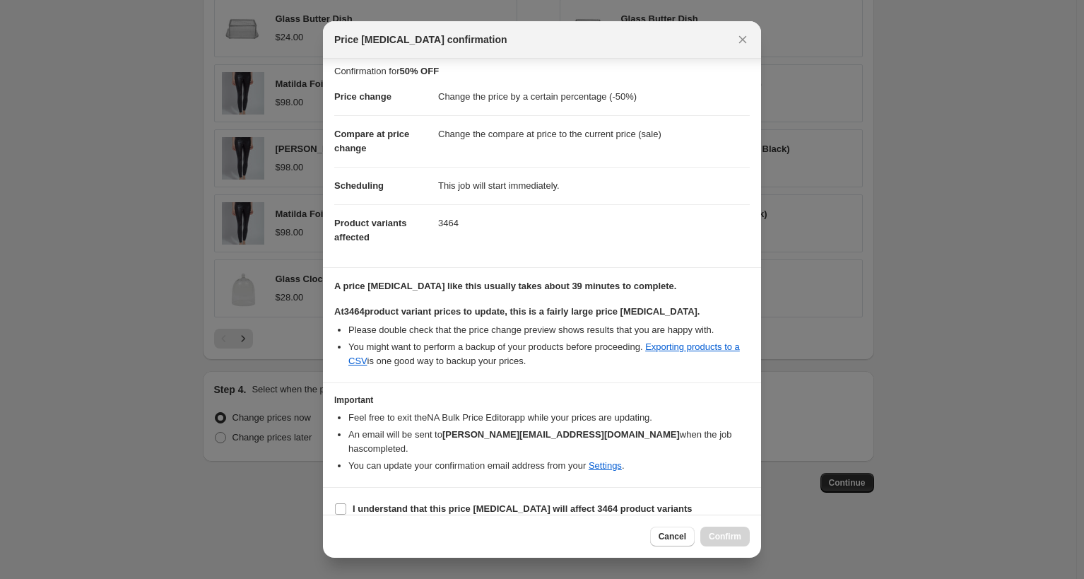
scroll to position [7, 0]
click at [337, 502] on input "I understand that this price change job will affect 3464 product variants" at bounding box center [340, 507] width 11 height 11
checkbox input "true"
click at [721, 539] on span "Confirm" at bounding box center [725, 536] width 33 height 11
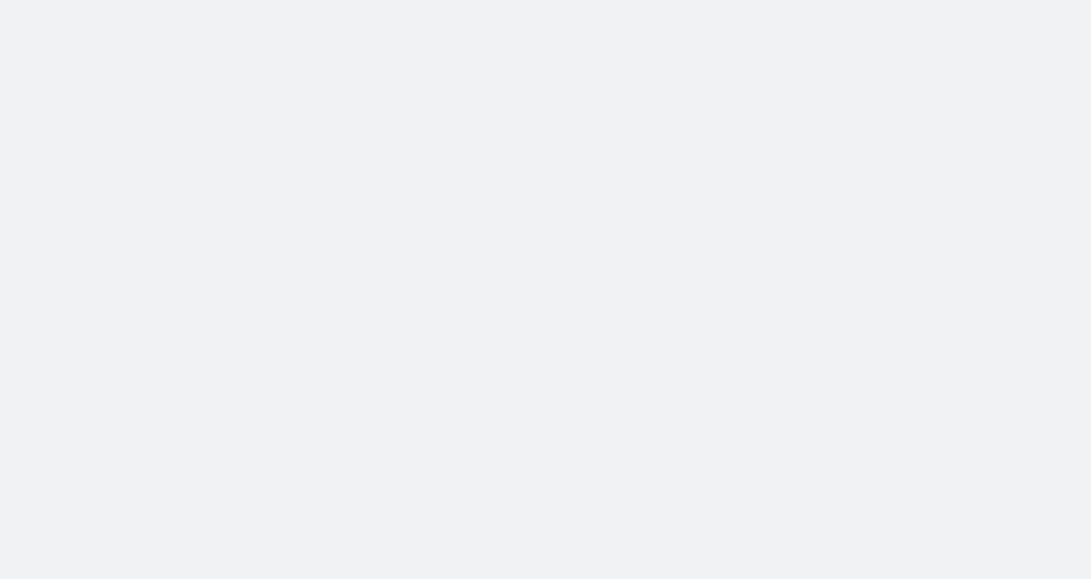
select select "percentage"
select select "not_equal"
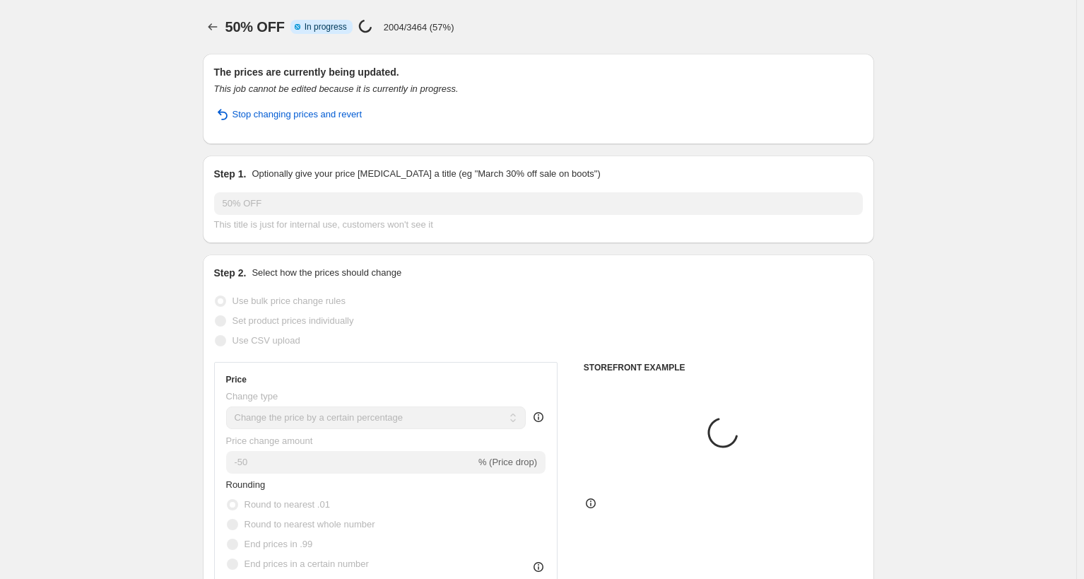
select select "tag"
select select "product_type"
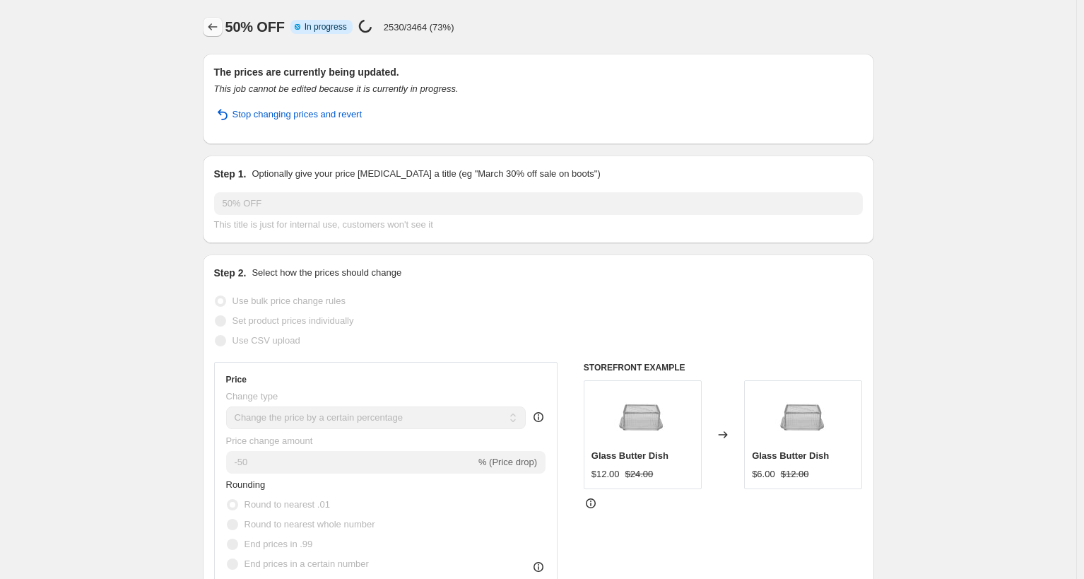
click at [210, 29] on icon "Price change jobs" at bounding box center [213, 27] width 14 height 14
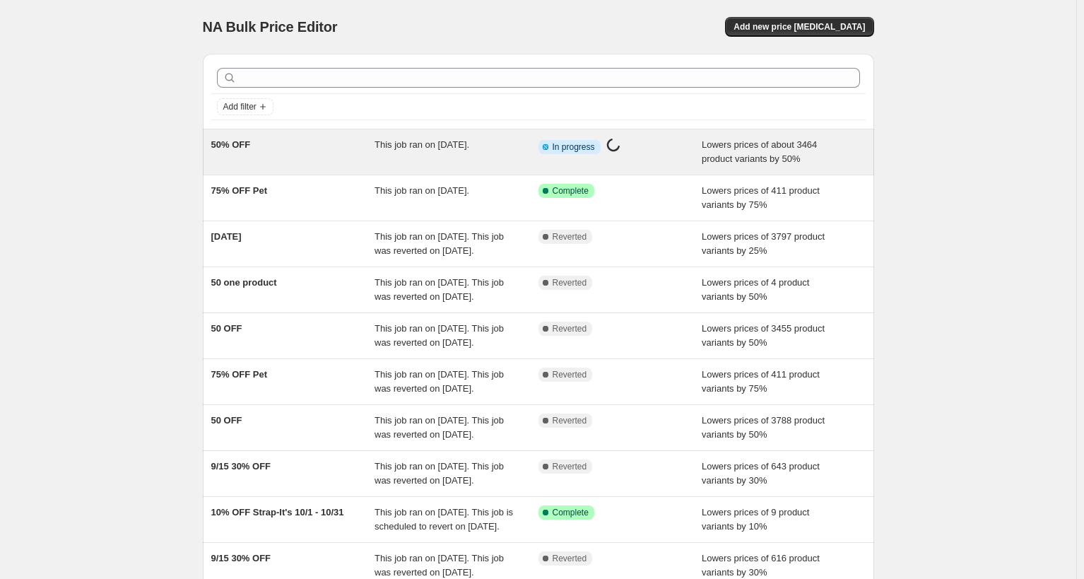
click at [285, 142] on div "50% OFF" at bounding box center [293, 152] width 164 height 28
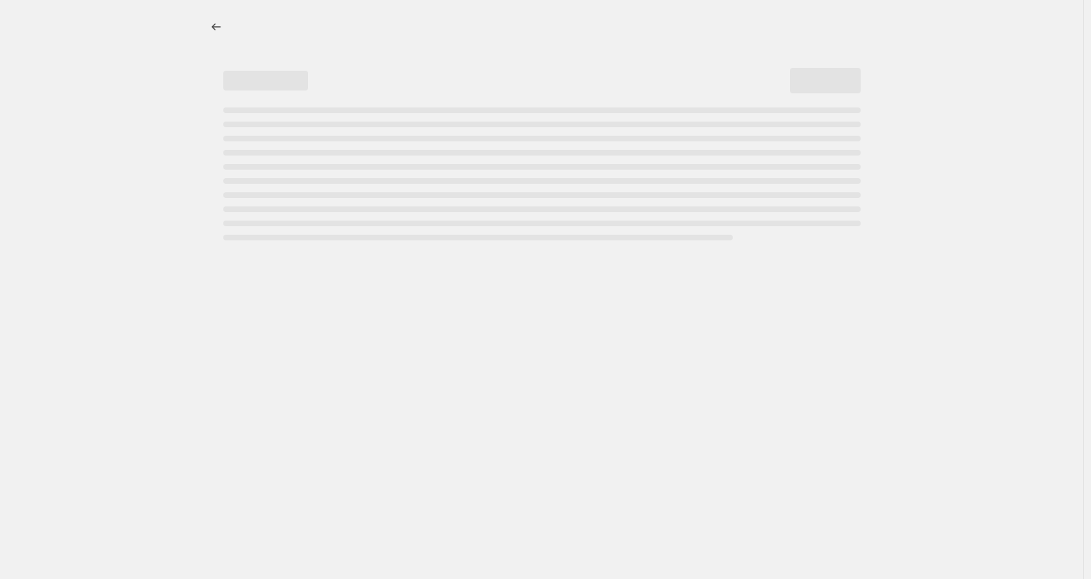
select select "percentage"
select select "tag"
select select "product_type"
select select "not_equal"
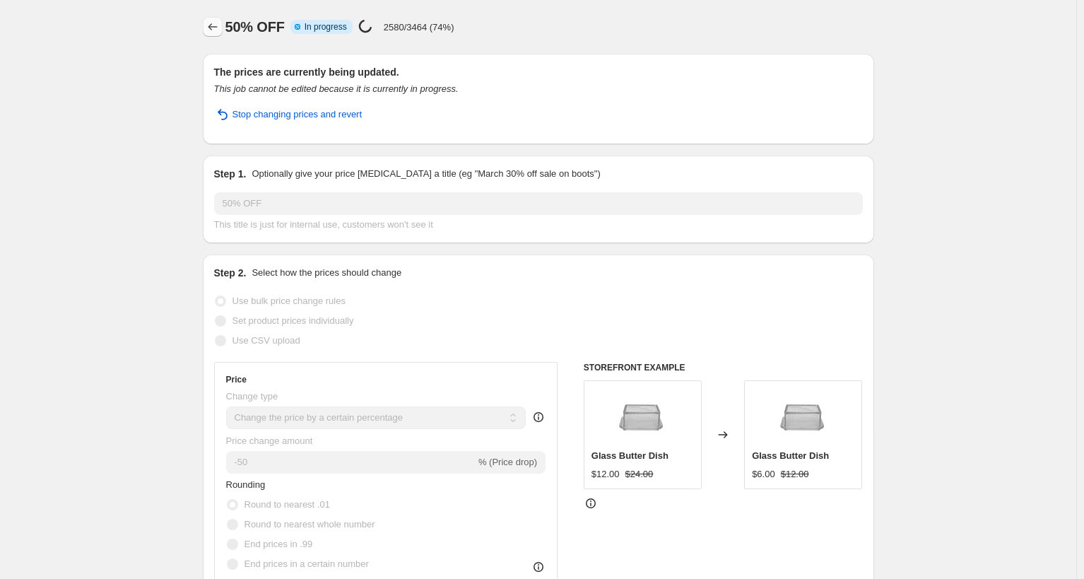
click at [215, 22] on icon "Price change jobs" at bounding box center [213, 27] width 14 height 14
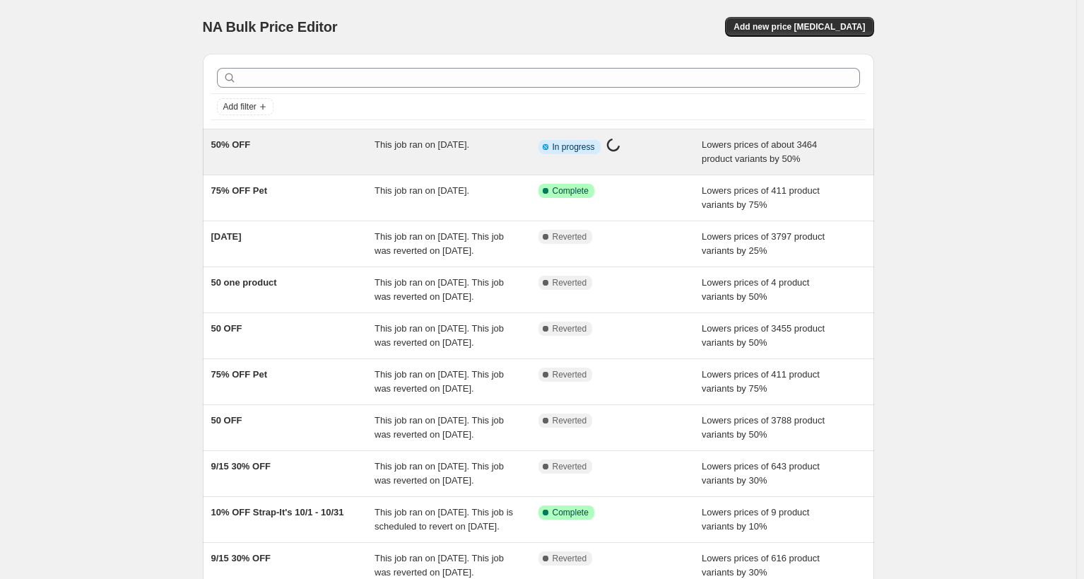
click at [372, 158] on div "50% OFF" at bounding box center [293, 152] width 164 height 28
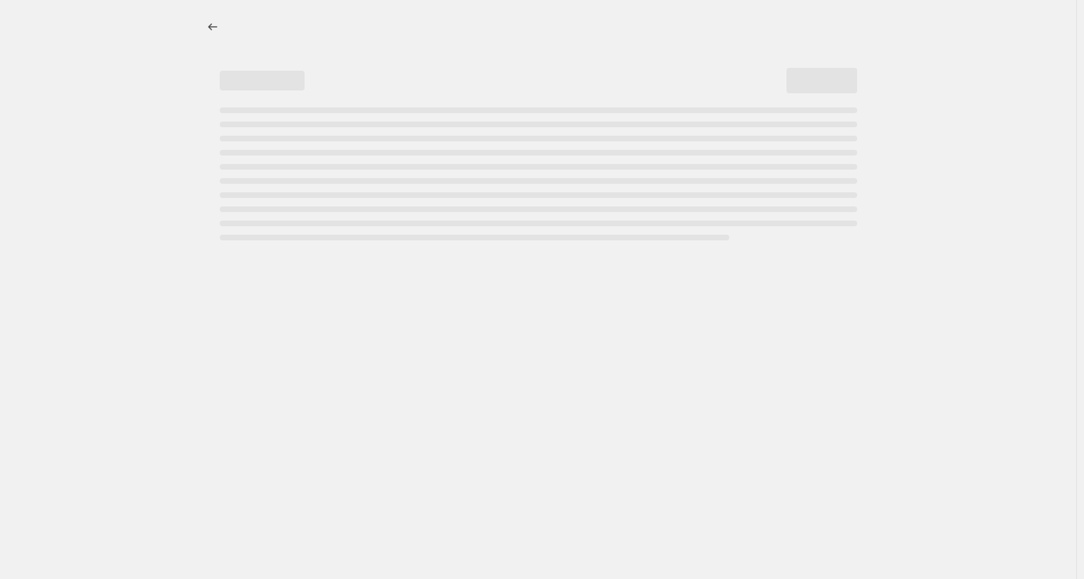
select select "percentage"
select select "tag"
select select "product_type"
select select "not_equal"
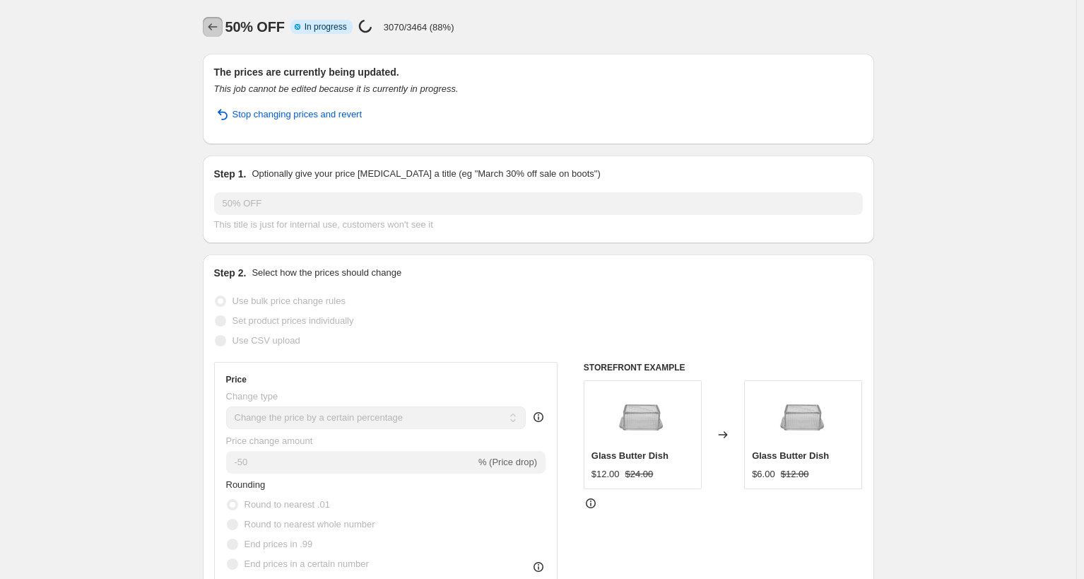
click at [218, 22] on icon "Price change jobs" at bounding box center [213, 27] width 14 height 14
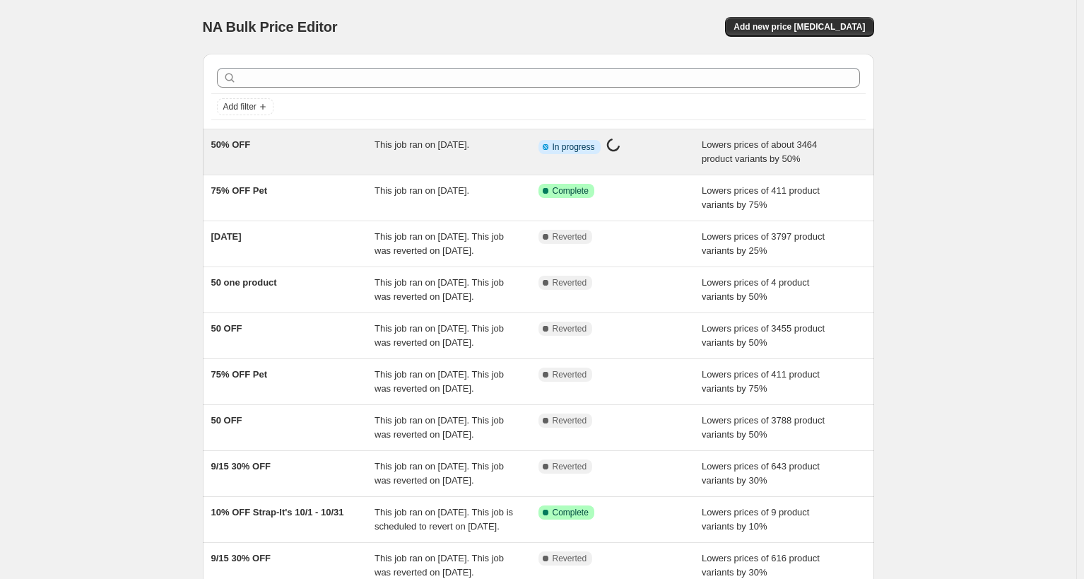
click at [333, 151] on div "50% OFF" at bounding box center [293, 152] width 164 height 28
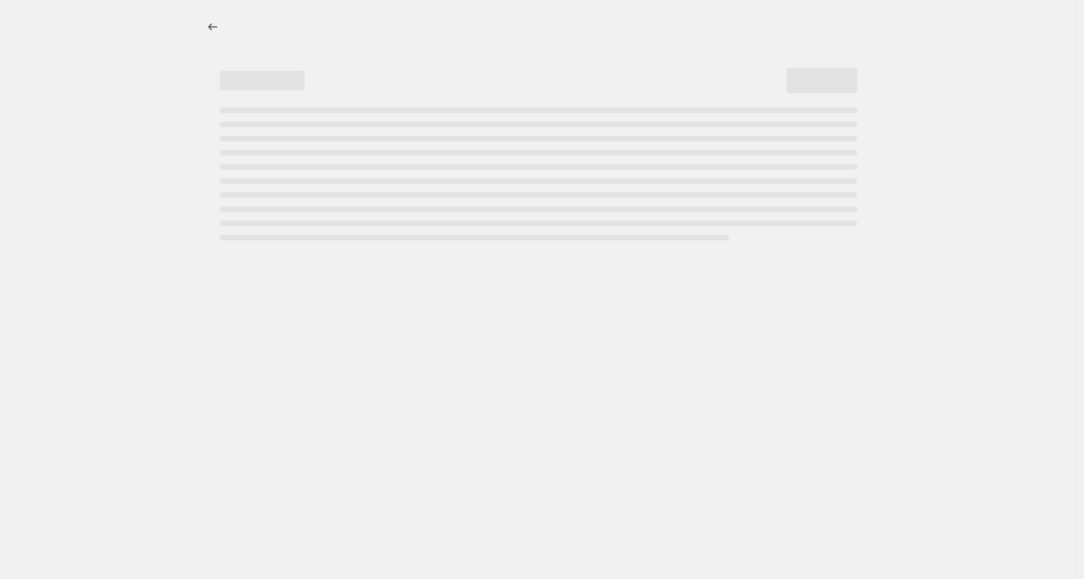
select select "percentage"
select select "tag"
select select "product_type"
select select "not_equal"
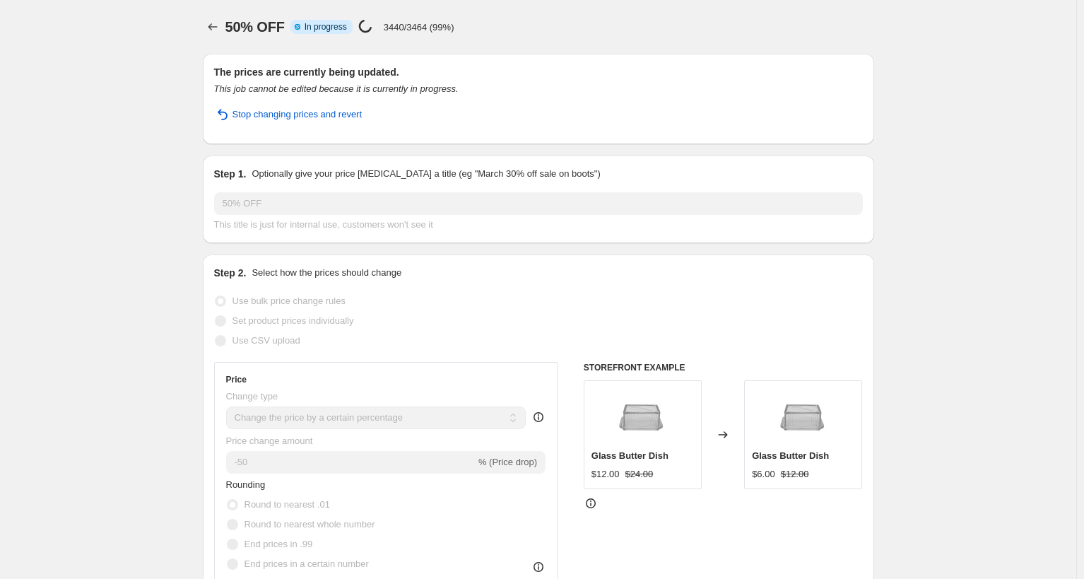
select select "percentage"
select select "tag"
select select "product_type"
select select "not_equal"
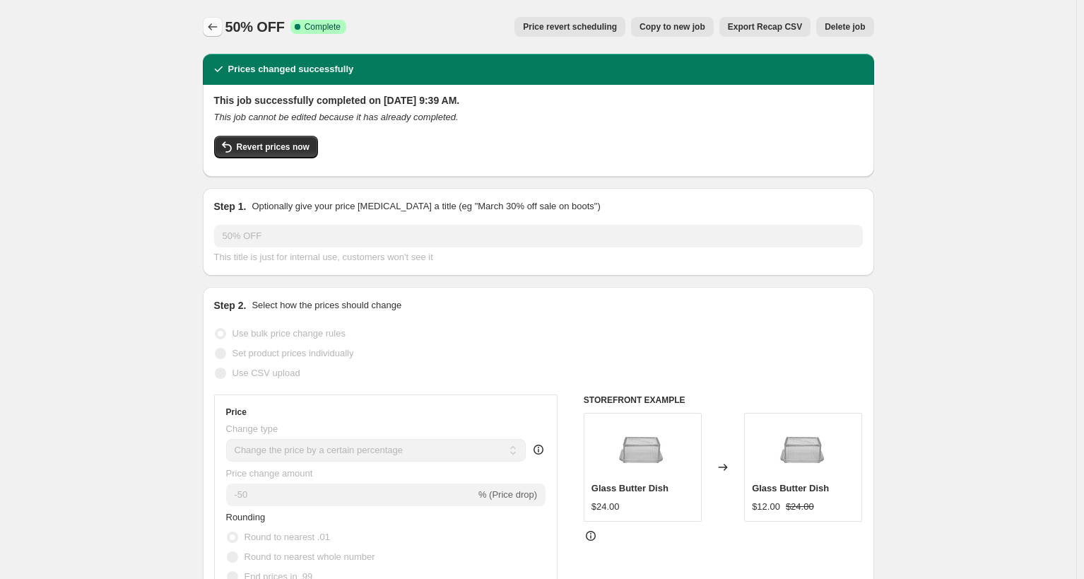
click at [219, 28] on icon "Price change jobs" at bounding box center [213, 27] width 14 height 14
